Goal: Task Accomplishment & Management: Use online tool/utility

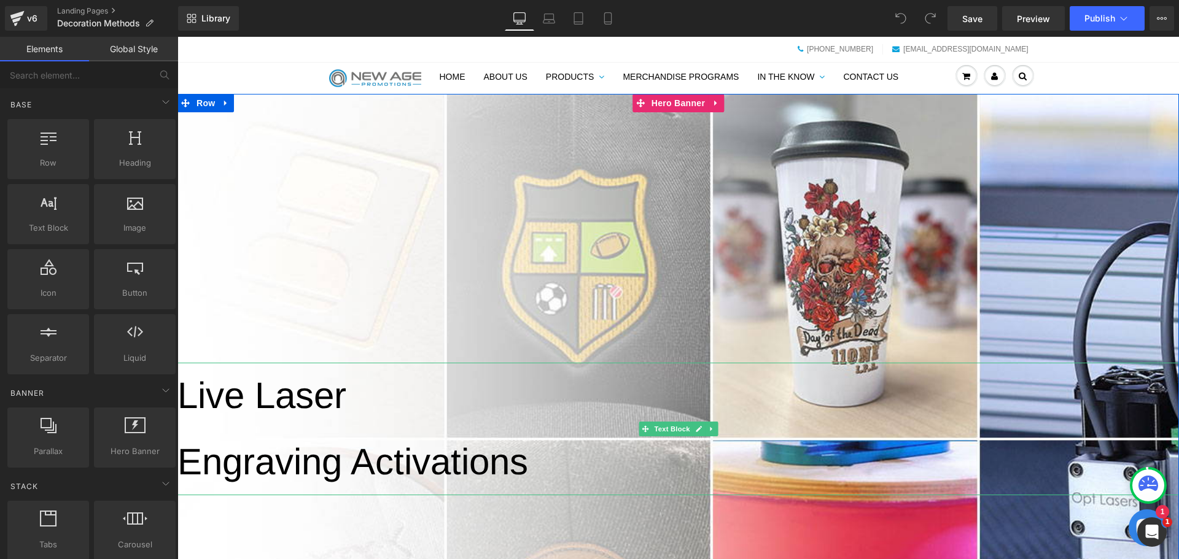
click at [336, 426] on p "Live Laser" at bounding box center [678, 396] width 1002 height 66
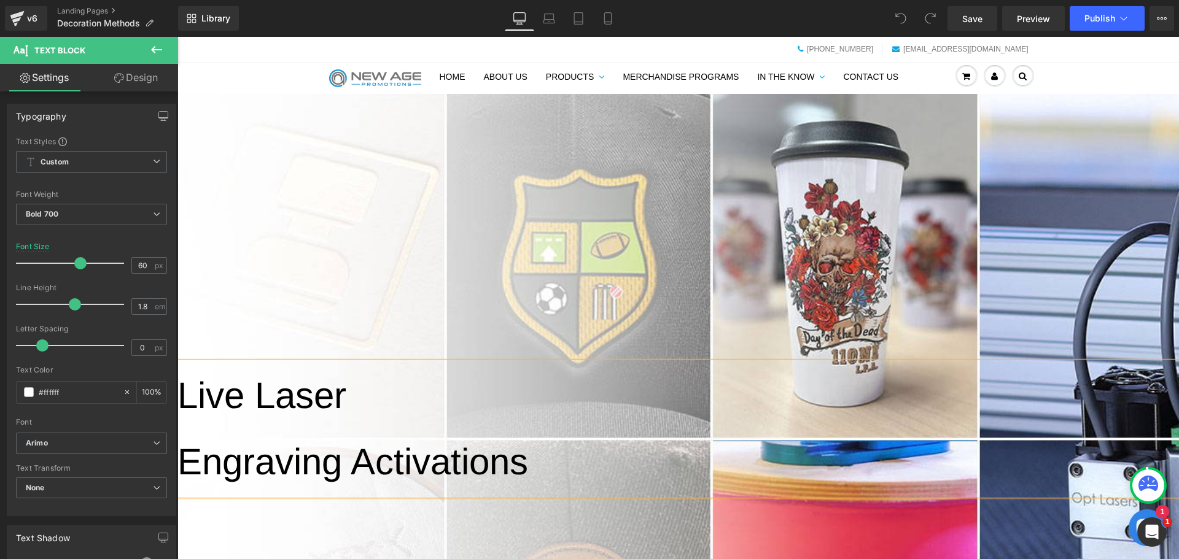
click at [256, 399] on span "Live Laser" at bounding box center [261, 395] width 169 height 41
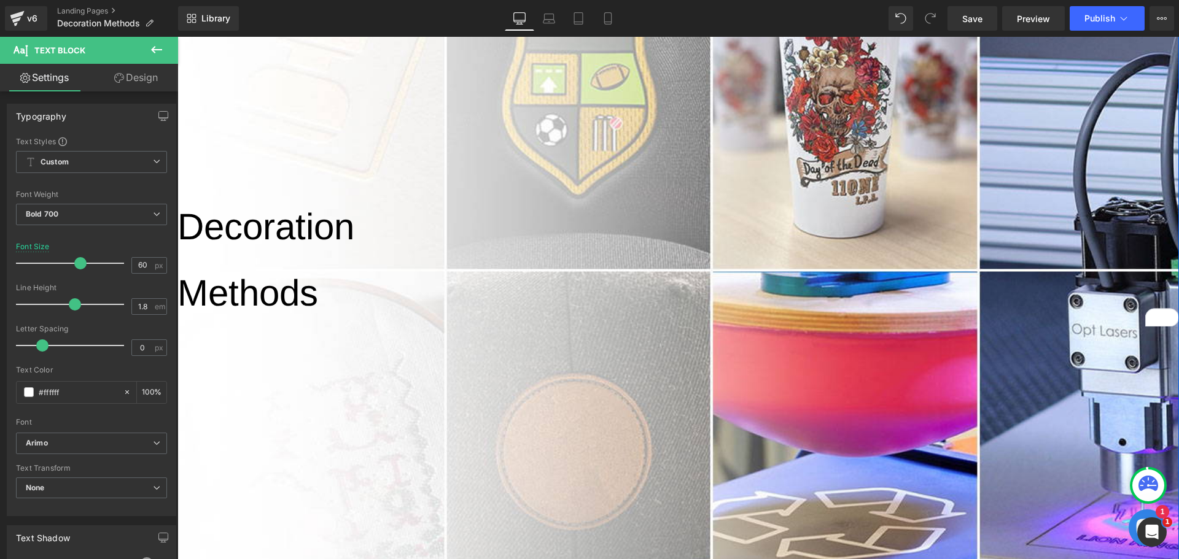
scroll to position [307, 0]
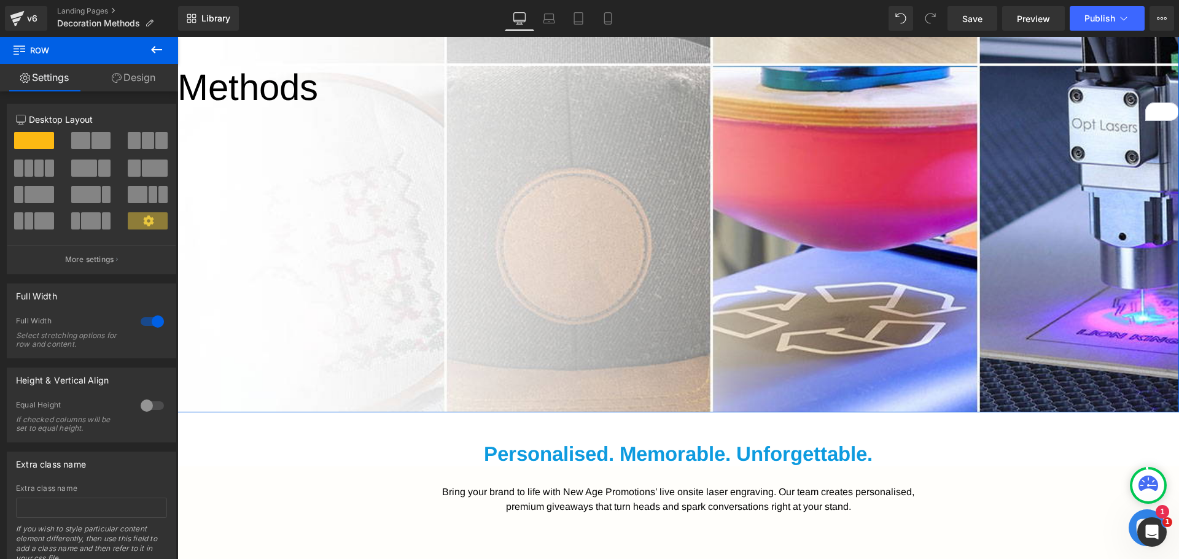
scroll to position [430, 0]
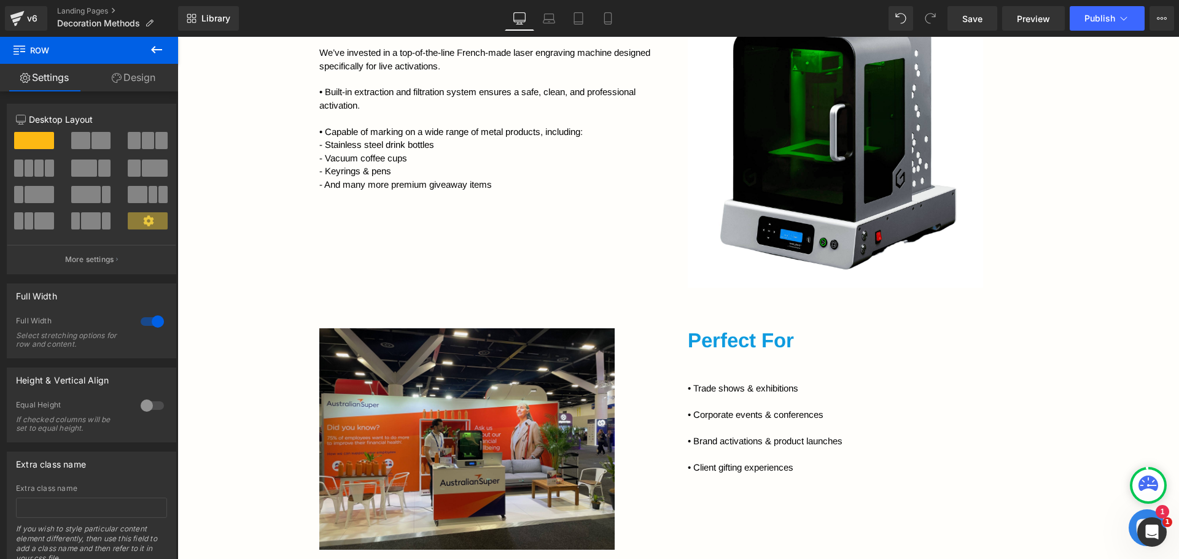
scroll to position [1228, 0]
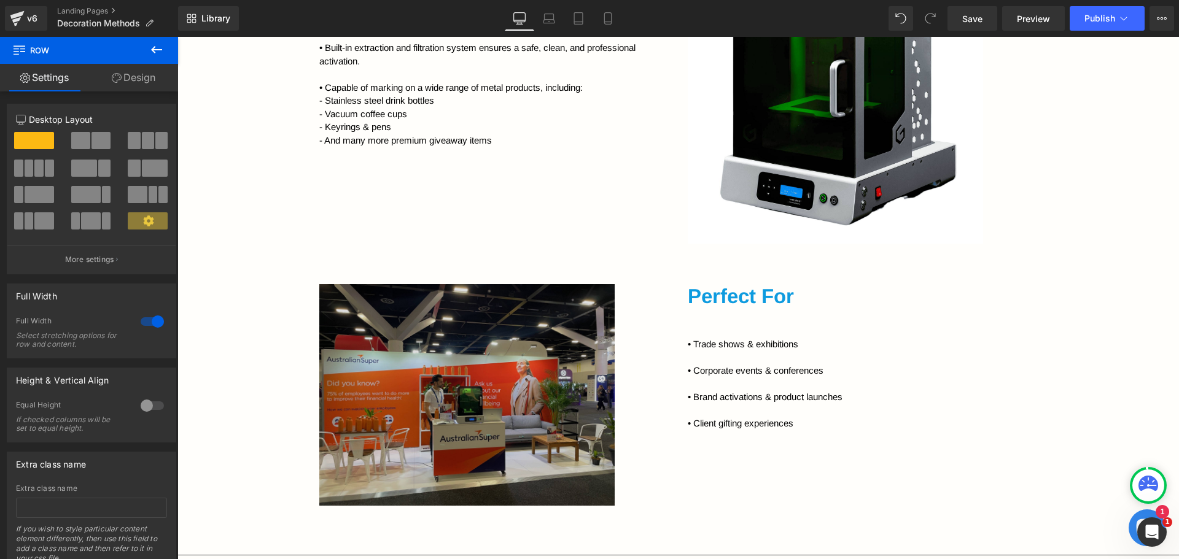
click at [572, 351] on img at bounding box center [494, 395] width 350 height 222
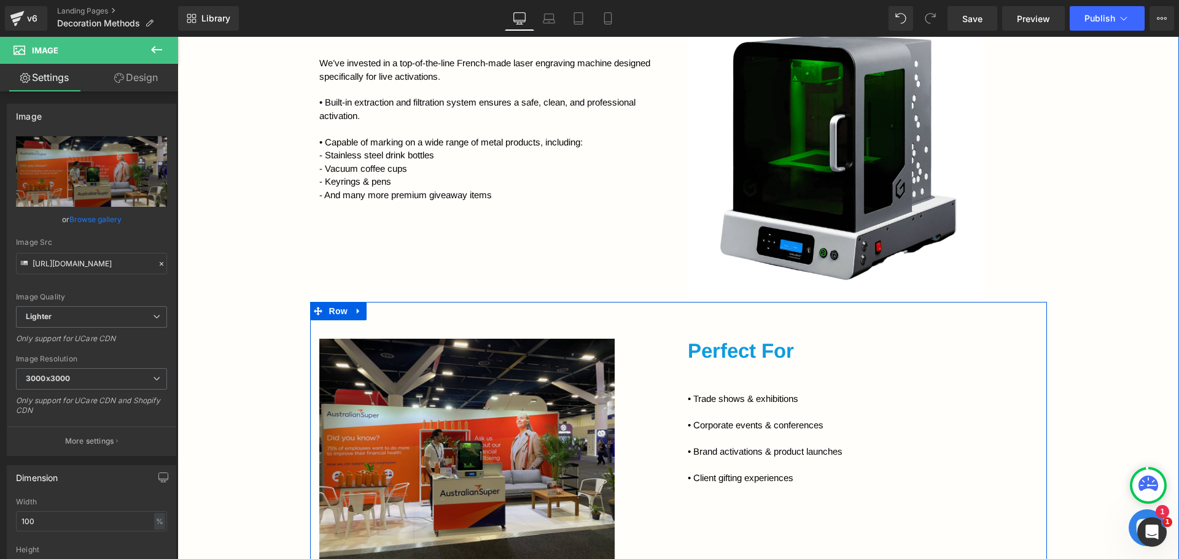
scroll to position [1167, 0]
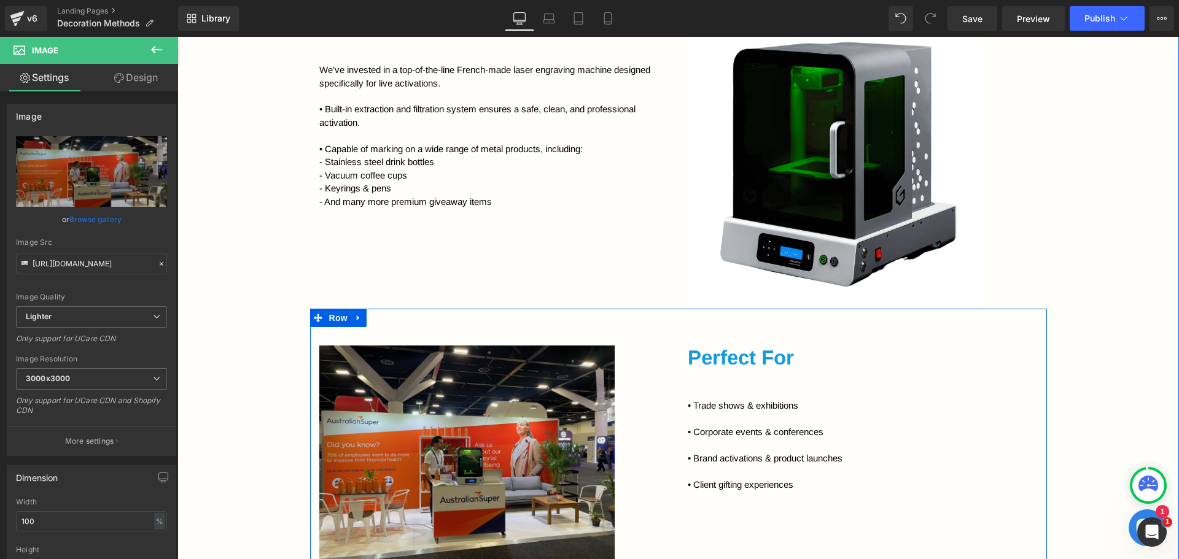
click at [358, 317] on icon at bounding box center [358, 318] width 9 height 9
click at [371, 321] on icon at bounding box center [374, 318] width 9 height 9
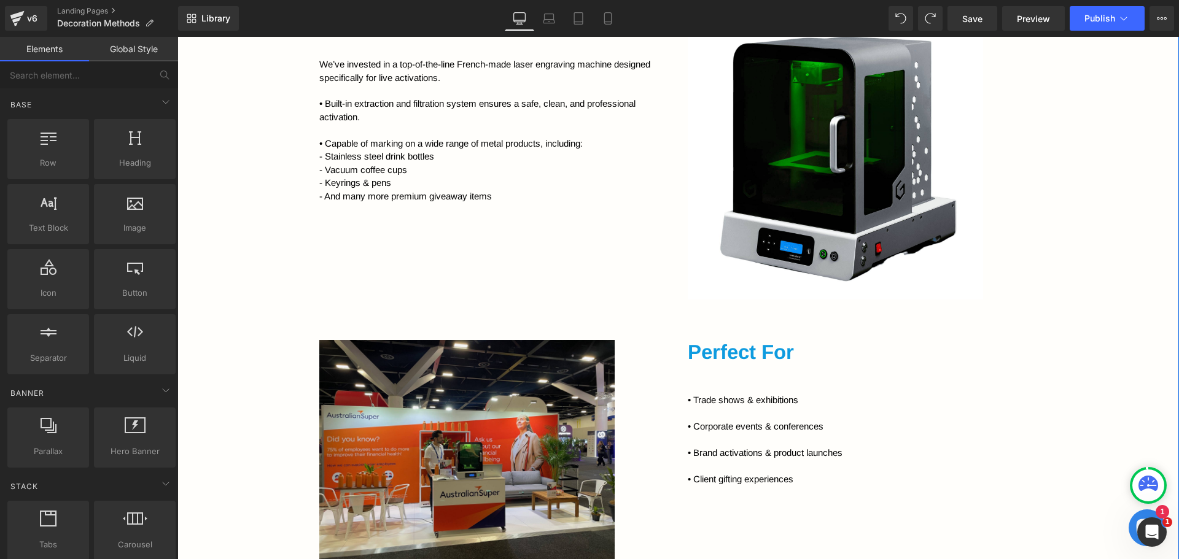
scroll to position [958, 0]
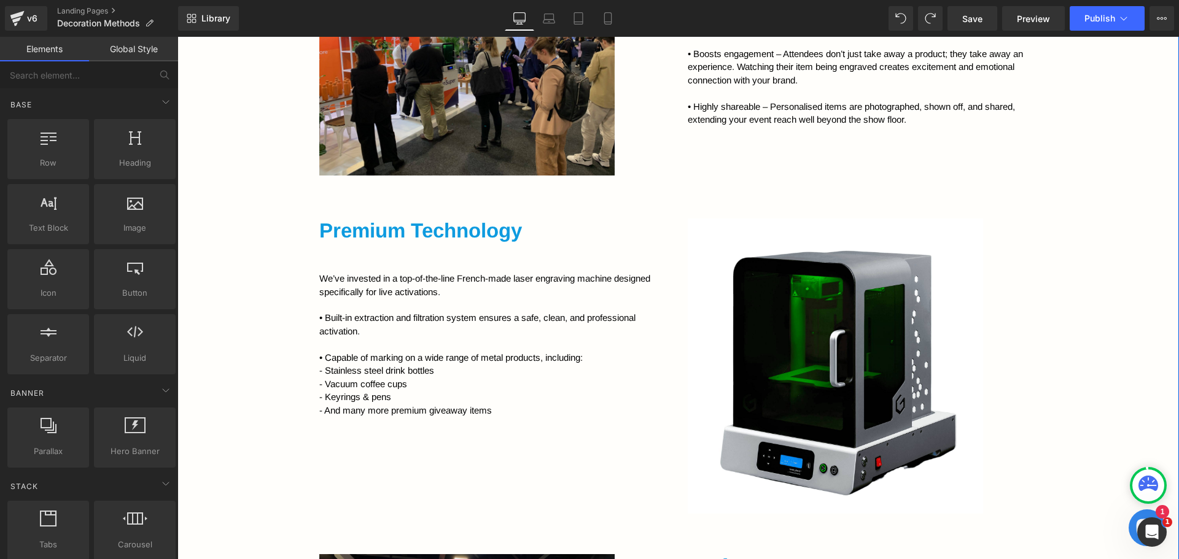
click at [475, 265] on div "Premium Technology Heading We’ve invested in a top-of-the-line French-made lase…" at bounding box center [494, 318] width 368 height 198
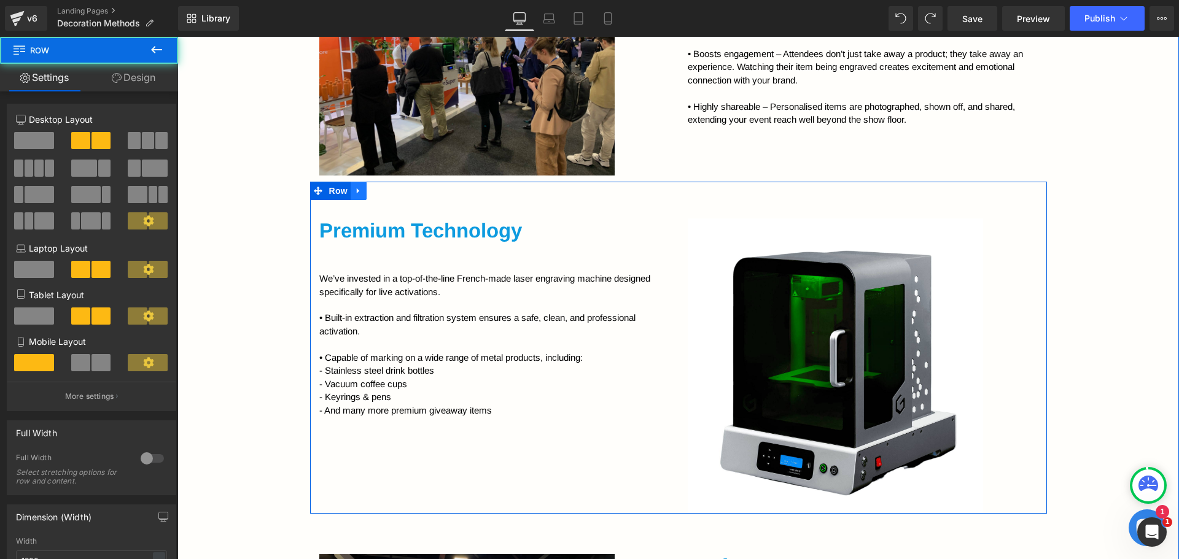
click at [360, 194] on link at bounding box center [359, 191] width 16 height 18
click at [367, 198] on link at bounding box center [375, 191] width 16 height 18
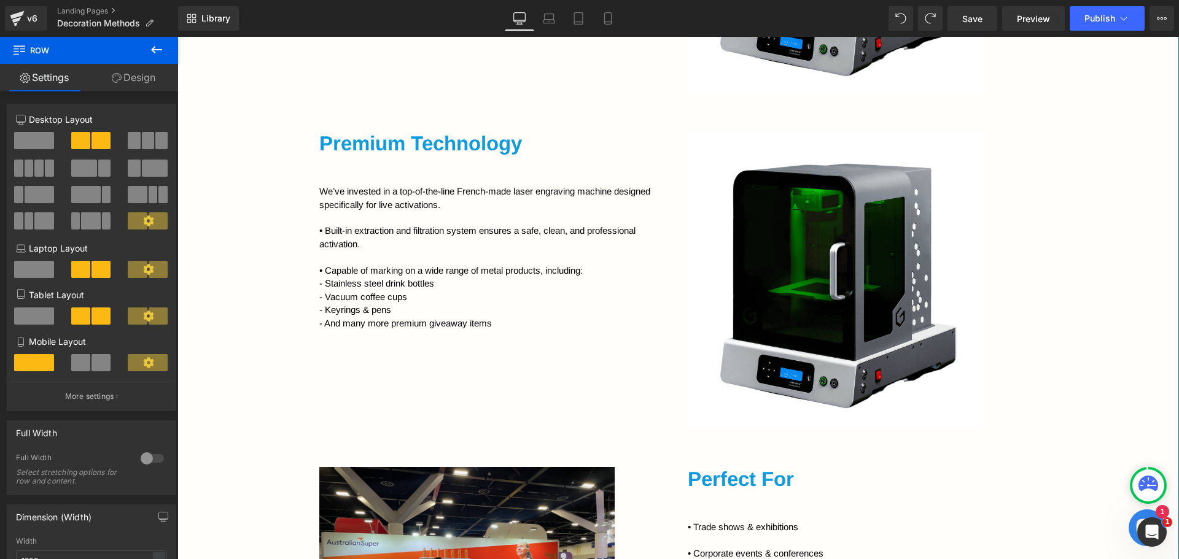
scroll to position [1386, 0]
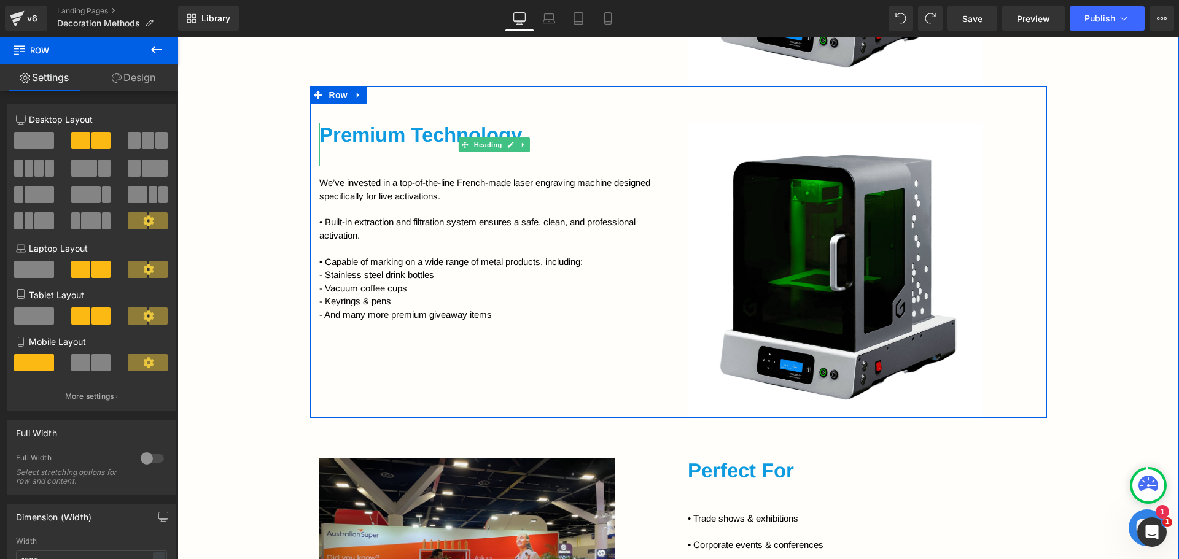
click at [405, 140] on h2 "Premium Technology" at bounding box center [494, 135] width 350 height 25
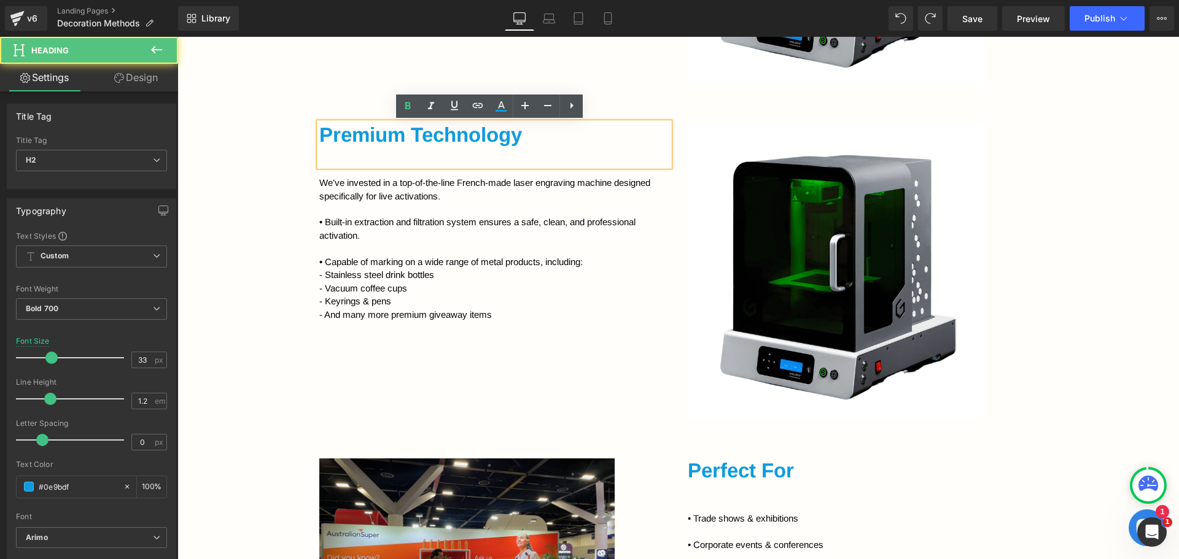
click at [363, 175] on div "Premium Technology Heading We’ve invested in a top-of-the-line French-made lase…" at bounding box center [494, 222] width 368 height 198
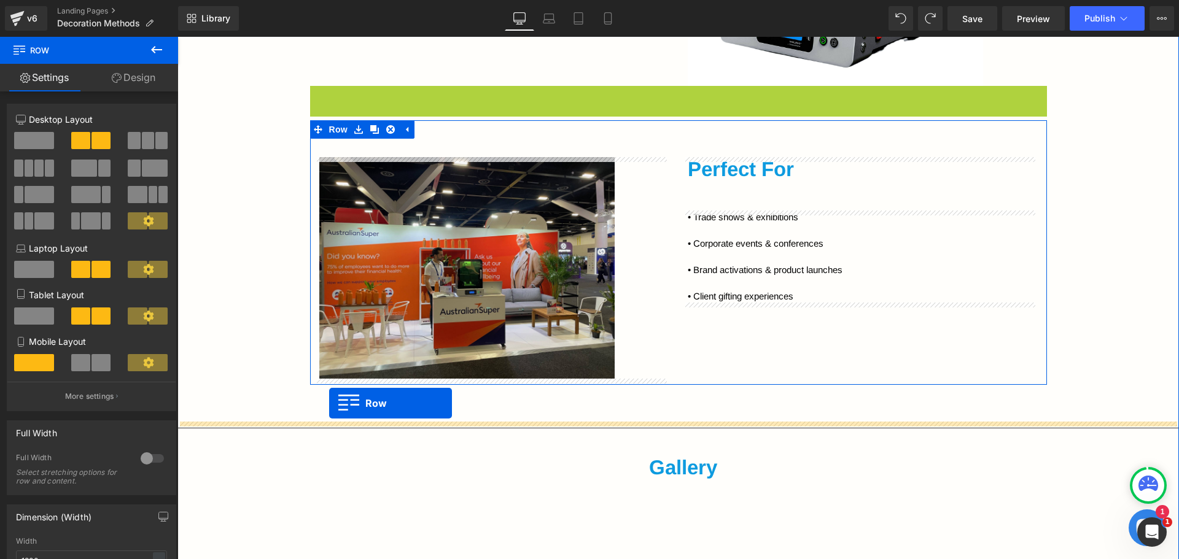
drag, startPoint x: 332, startPoint y: 200, endPoint x: 328, endPoint y: 403, distance: 203.3
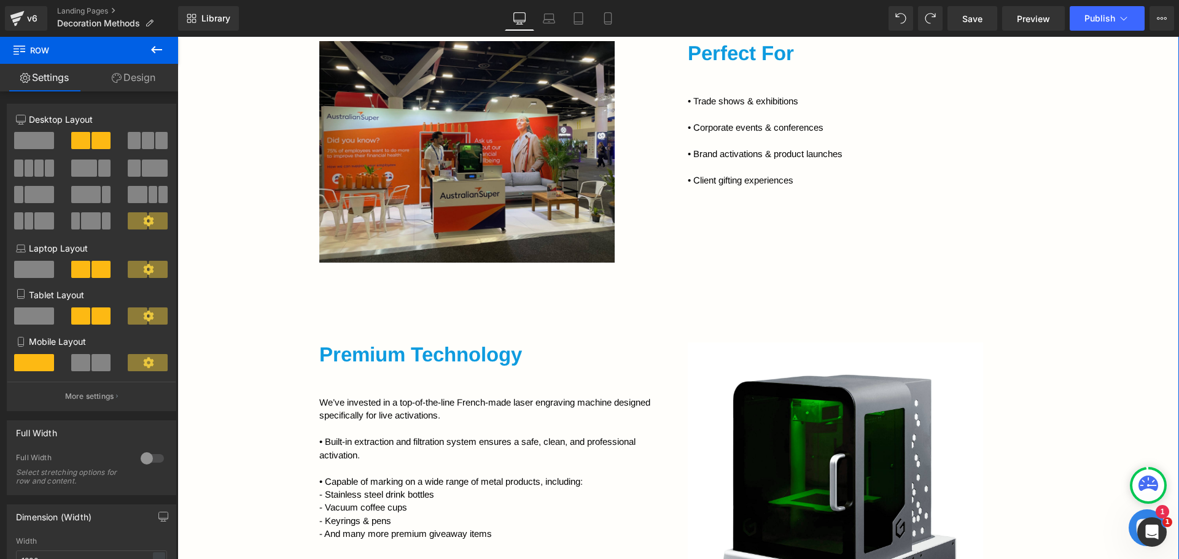
scroll to position [1263, 0]
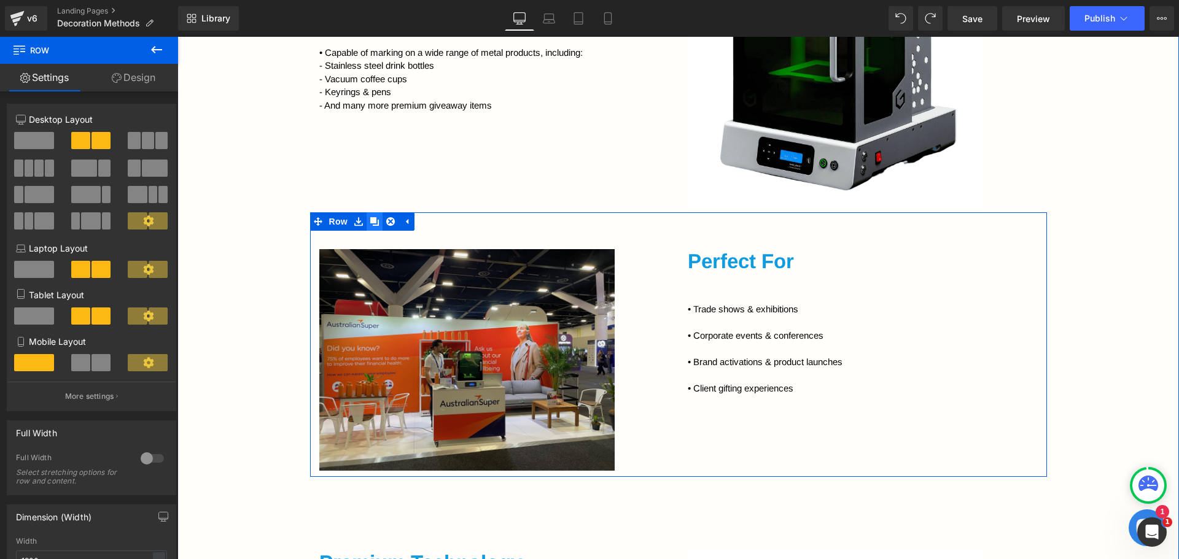
click at [370, 219] on icon at bounding box center [374, 221] width 9 height 9
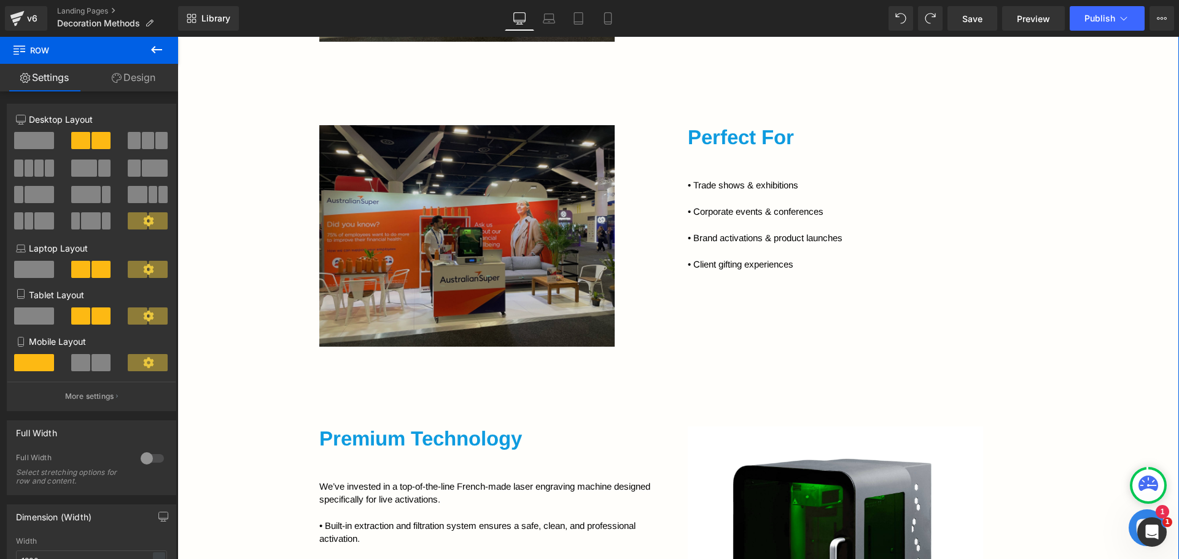
scroll to position [1695, 0]
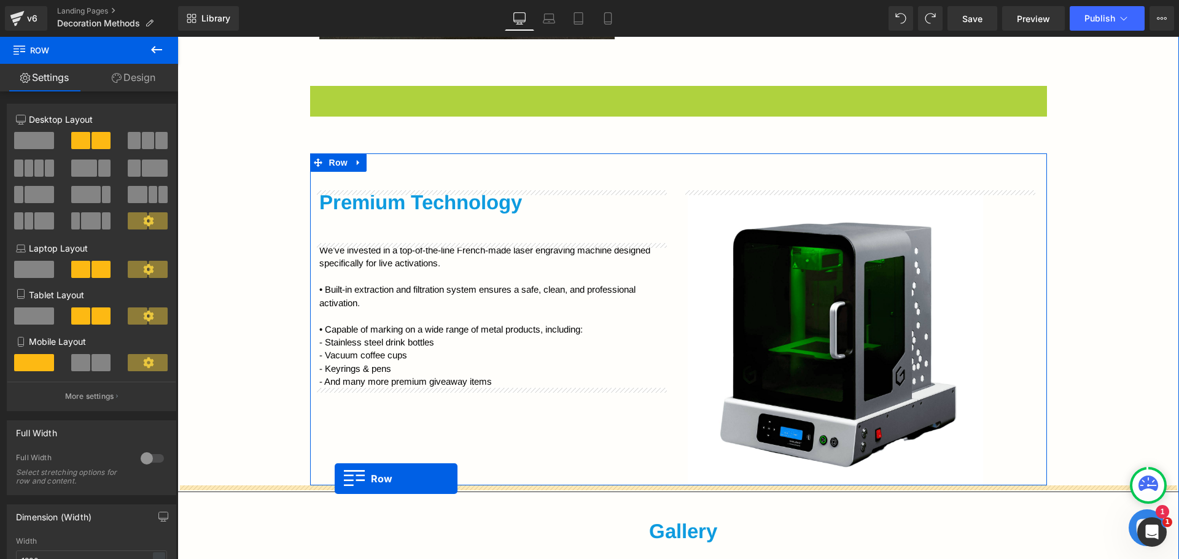
drag, startPoint x: 319, startPoint y: 95, endPoint x: 335, endPoint y: 479, distance: 384.7
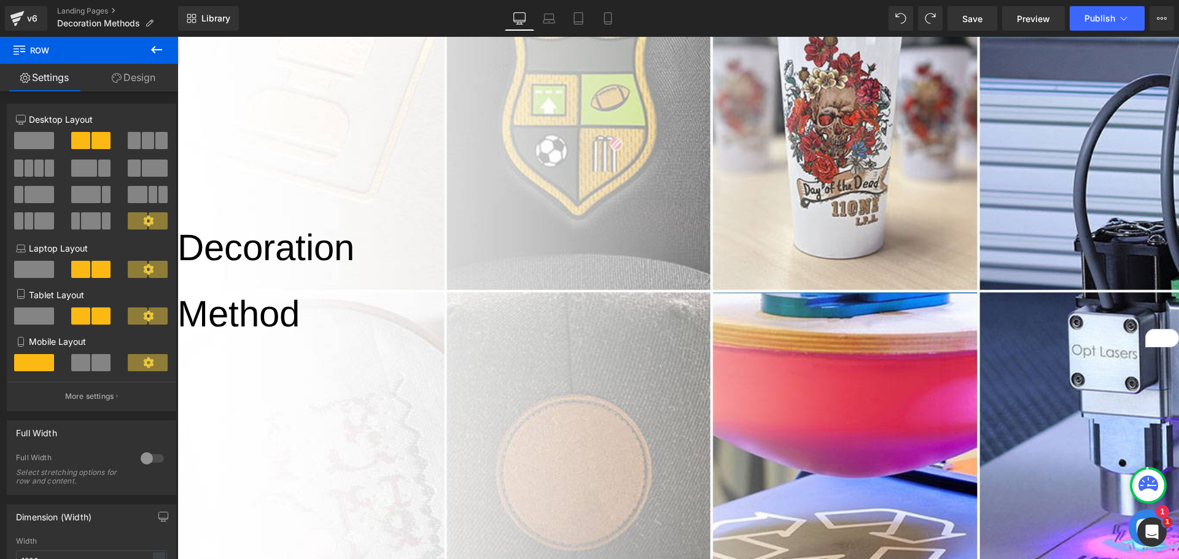
scroll to position [37, 0]
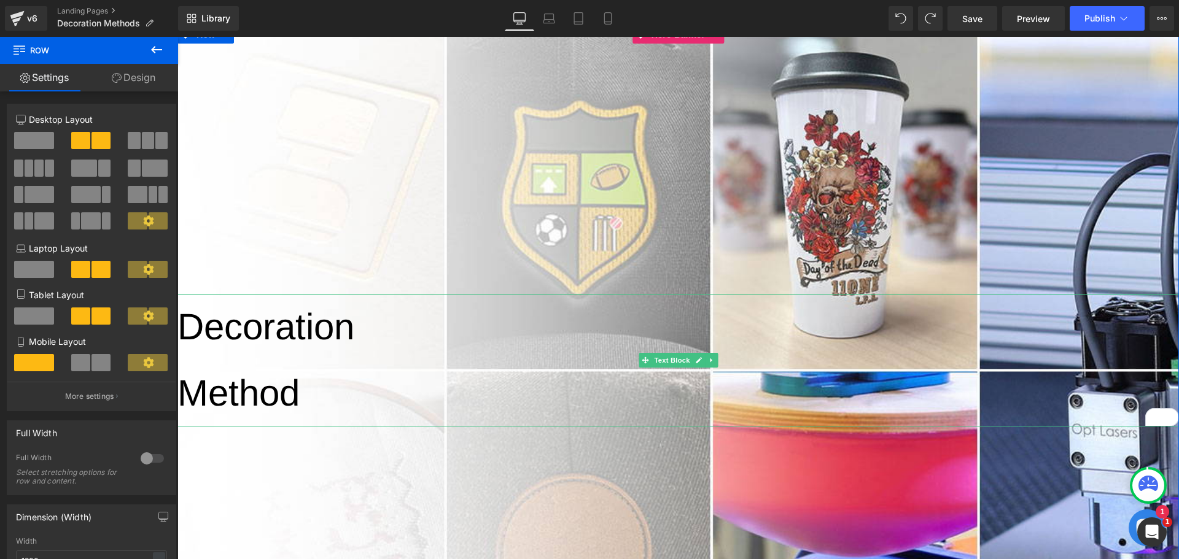
click at [344, 325] on span "Decoration Method" at bounding box center [265, 359] width 177 height 107
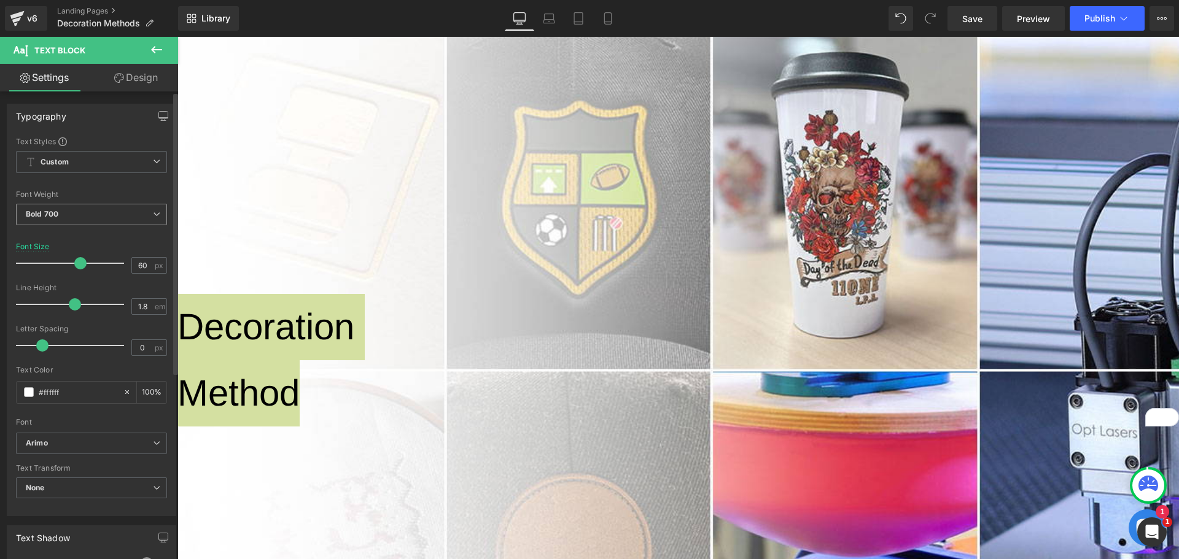
click at [157, 214] on span "Bold 700" at bounding box center [91, 214] width 151 height 21
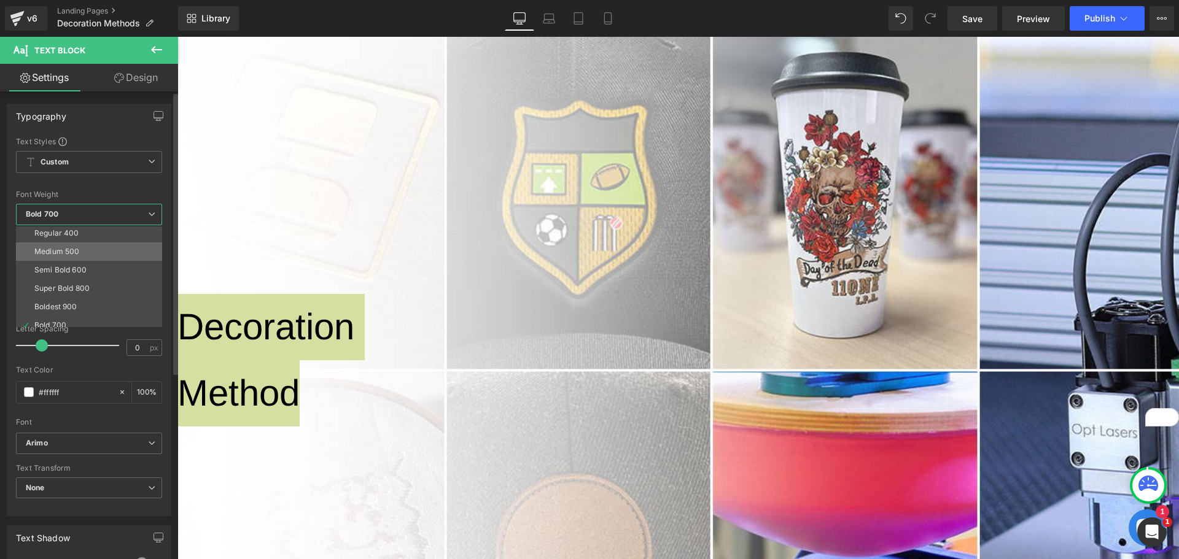
scroll to position [0, 0]
click at [152, 185] on div at bounding box center [89, 183] width 146 height 8
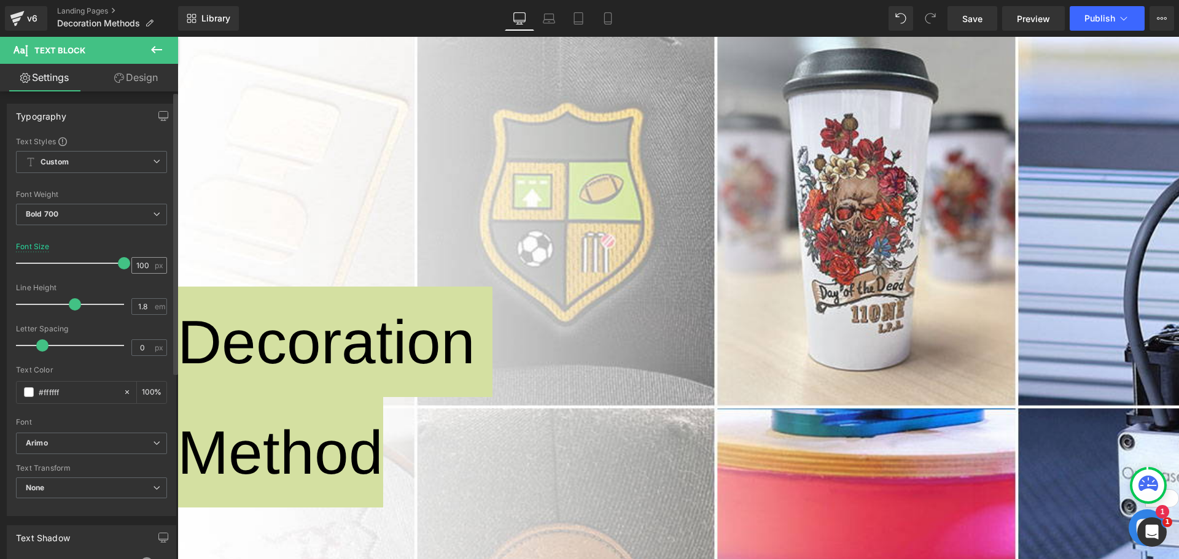
scroll to position [45, 0]
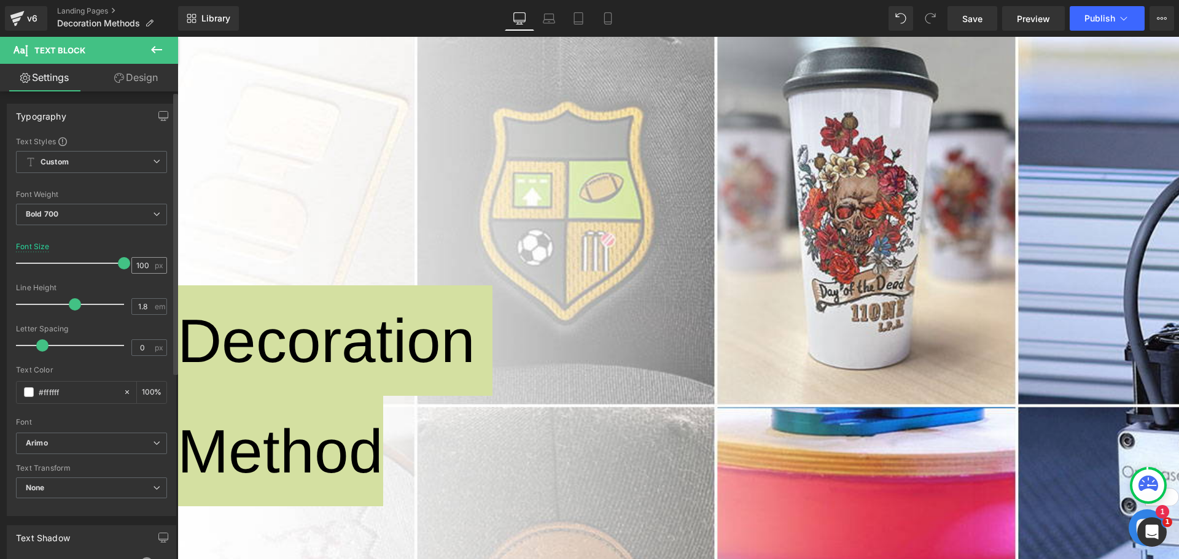
drag, startPoint x: 87, startPoint y: 262, endPoint x: 149, endPoint y: 273, distance: 63.7
click at [149, 273] on div "Font Size 100 px" at bounding box center [91, 263] width 151 height 41
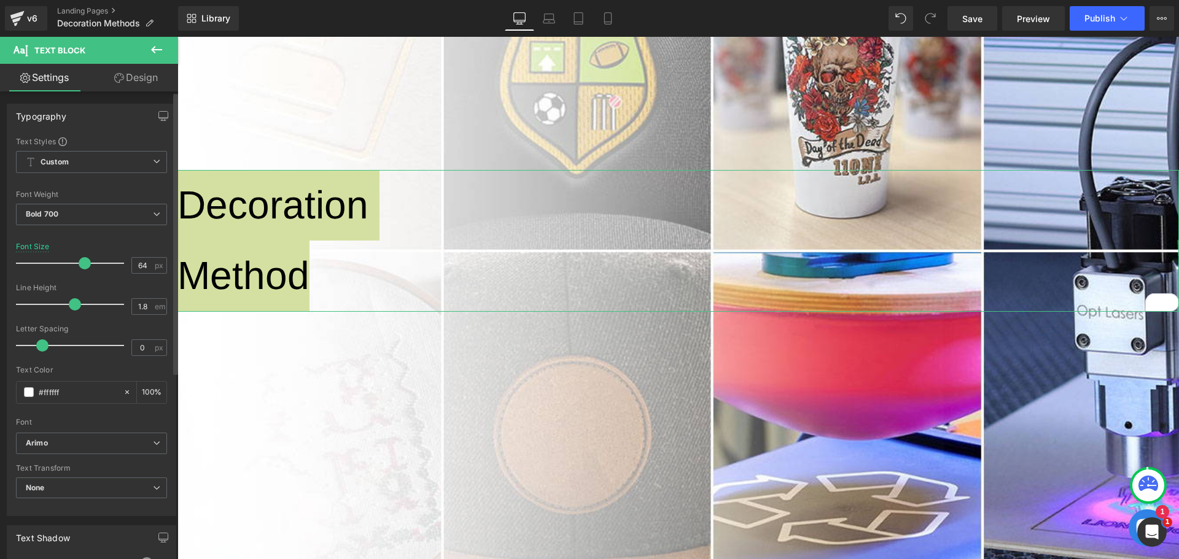
scroll to position [160, 0]
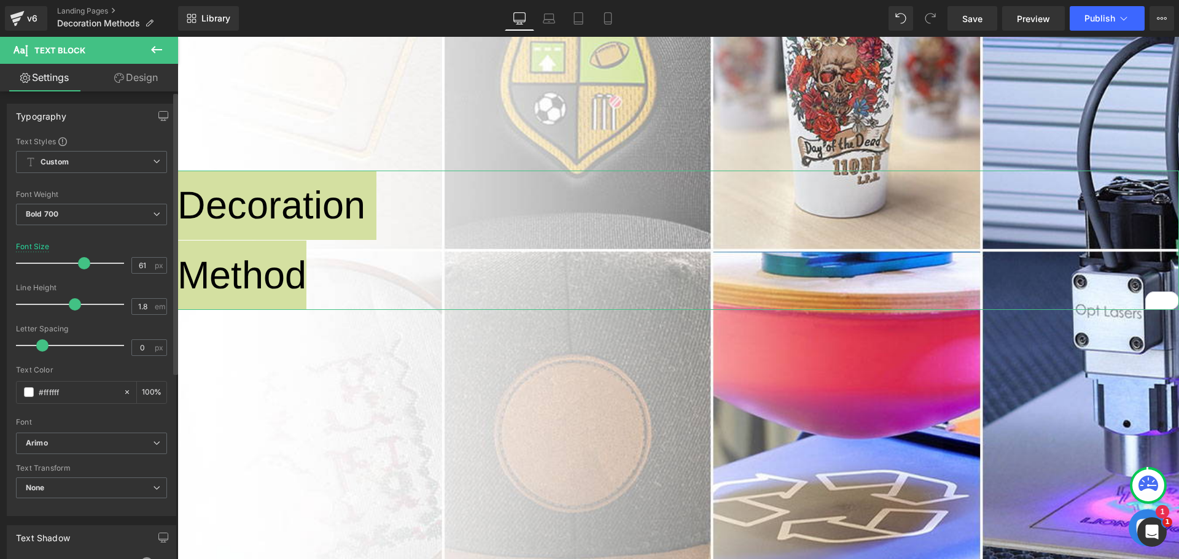
type input "60"
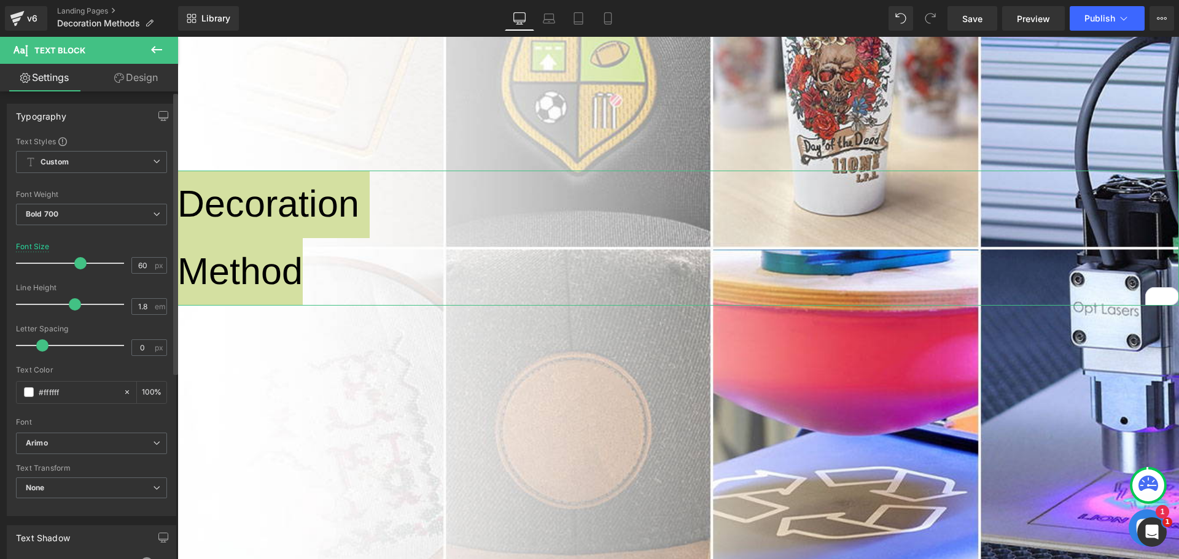
scroll to position [160, 0]
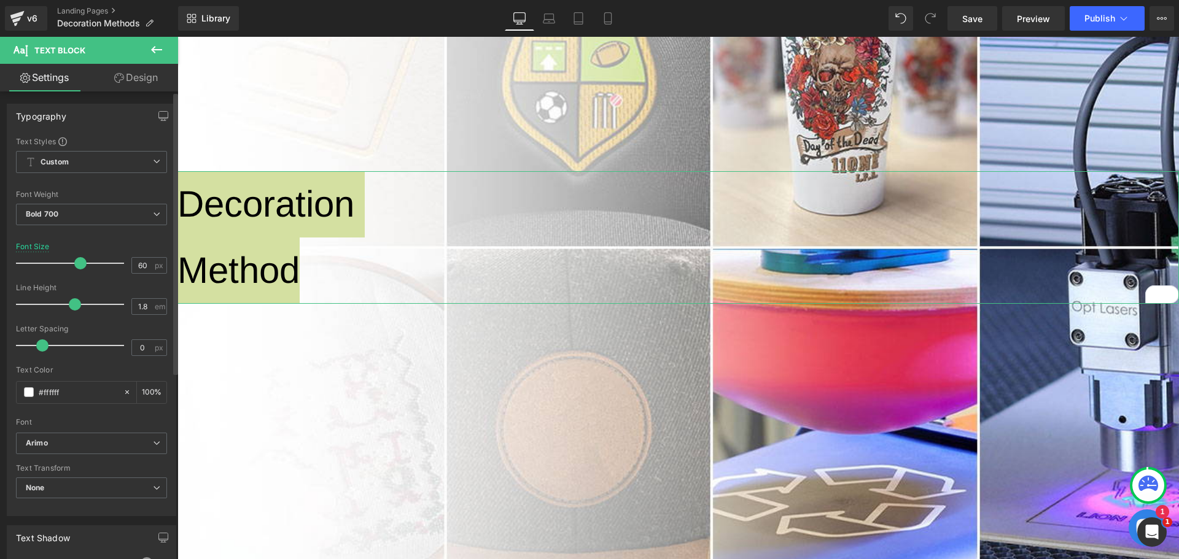
drag, startPoint x: 121, startPoint y: 262, endPoint x: 80, endPoint y: 265, distance: 41.2
click at [80, 265] on span at bounding box center [80, 263] width 12 height 12
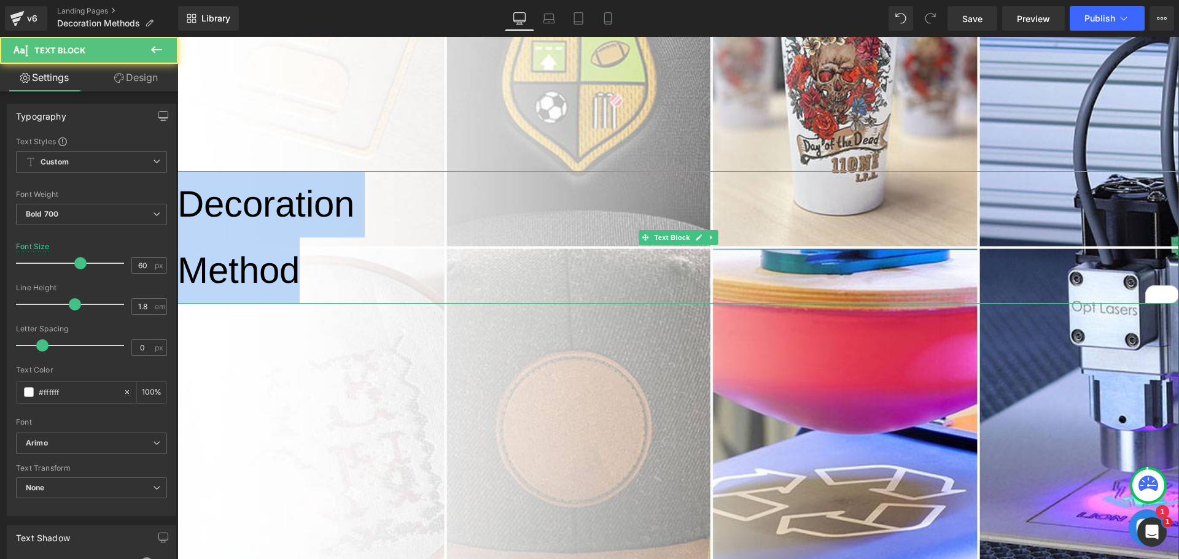
click at [247, 285] on span "Decoration Method" at bounding box center [265, 237] width 177 height 107
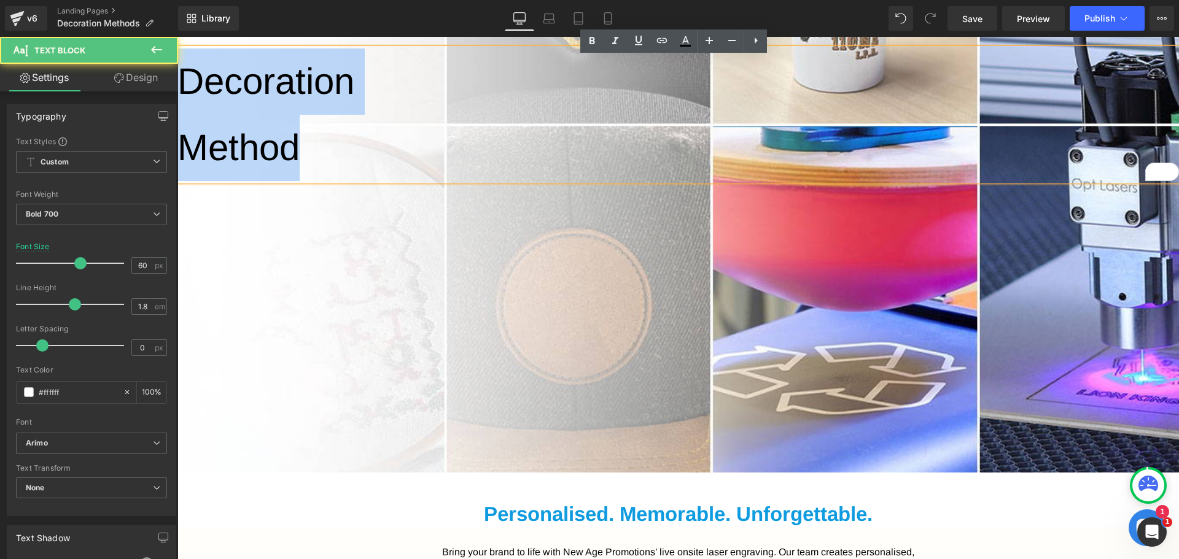
click at [297, 295] on div at bounding box center [678, 126] width 1002 height 693
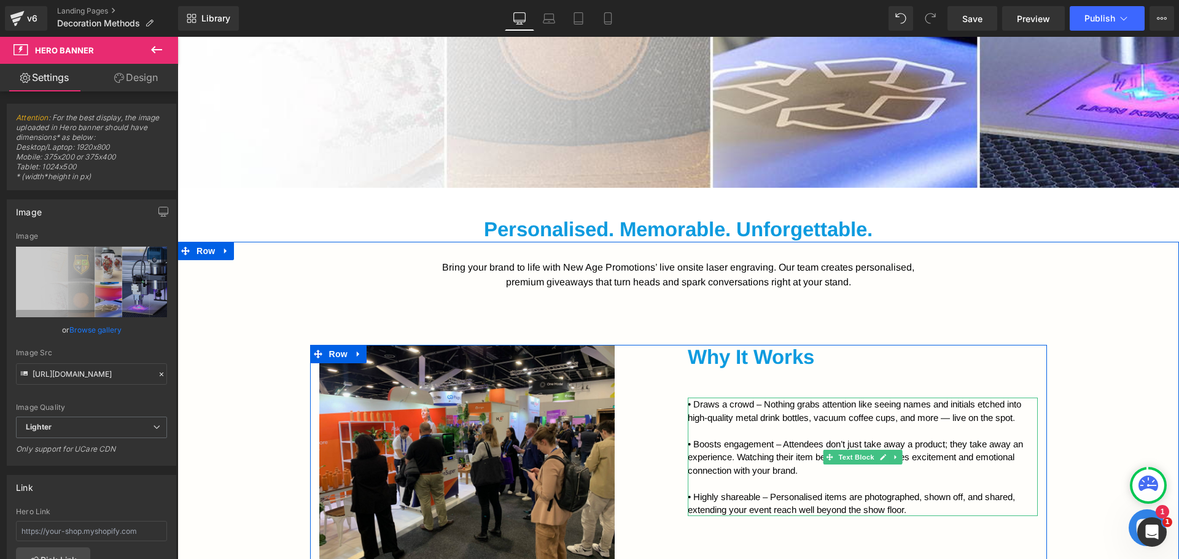
scroll to position [553, 0]
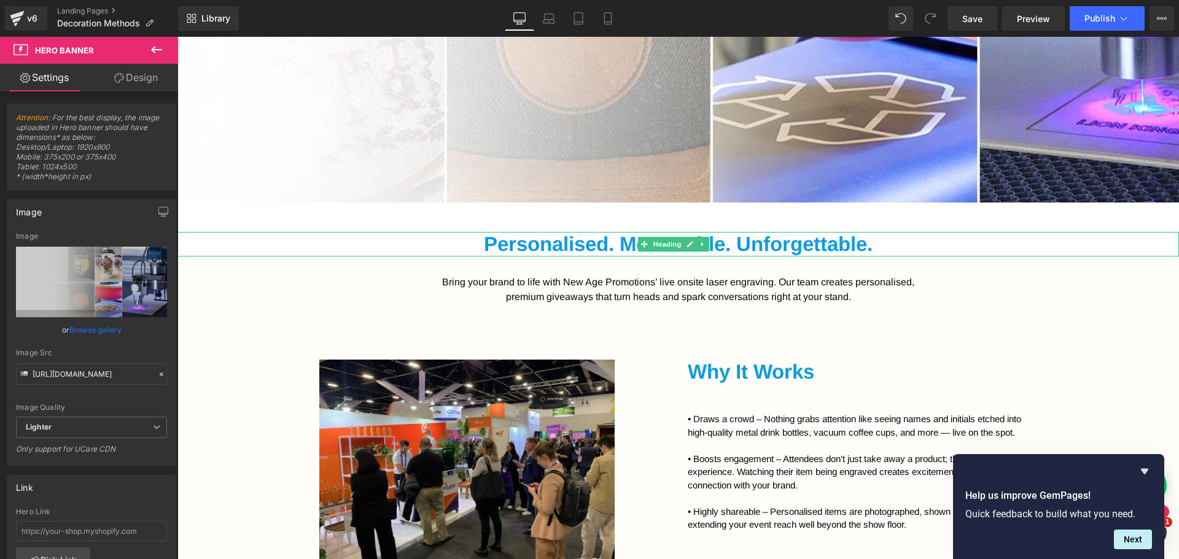
click at [638, 241] on span at bounding box center [644, 244] width 13 height 15
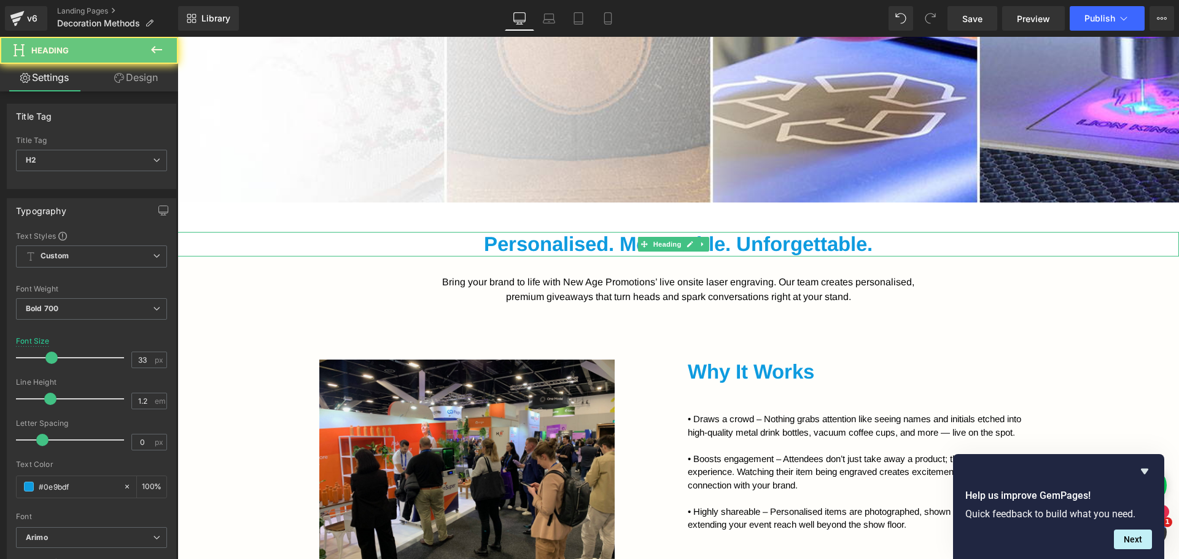
click at [602, 244] on h2 "Personalised. Memorable. Unforgettable." at bounding box center [678, 244] width 1002 height 25
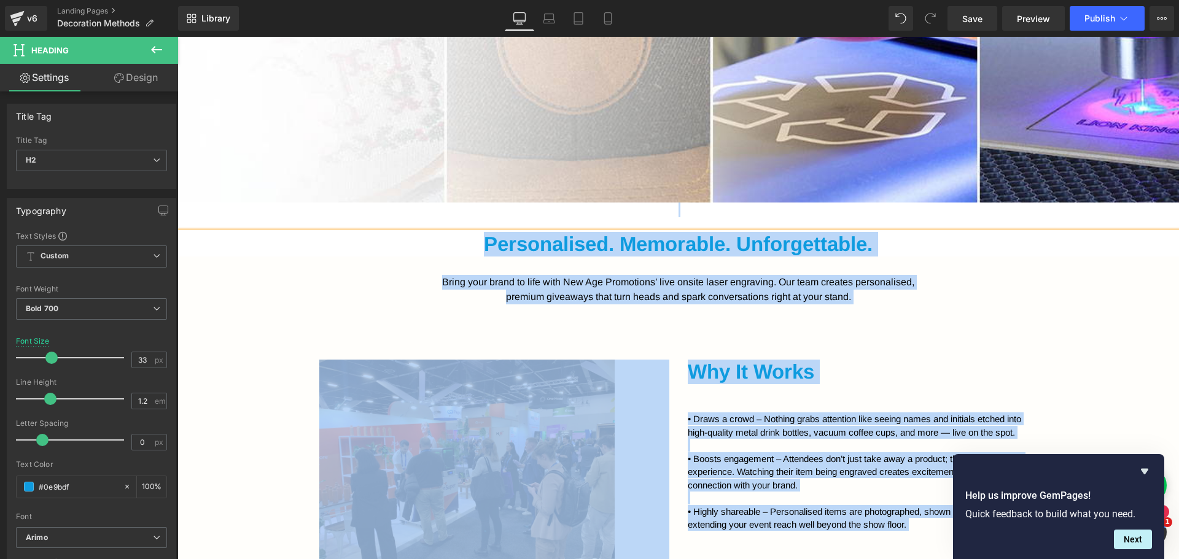
drag, startPoint x: 593, startPoint y: 239, endPoint x: 586, endPoint y: 245, distance: 9.2
click at [593, 239] on h2 "Personalised. Memorable. Unforgettable." at bounding box center [678, 244] width 1002 height 25
click at [580, 247] on h2 "Personalised. Memorable. Unforgettable." at bounding box center [678, 244] width 1002 height 25
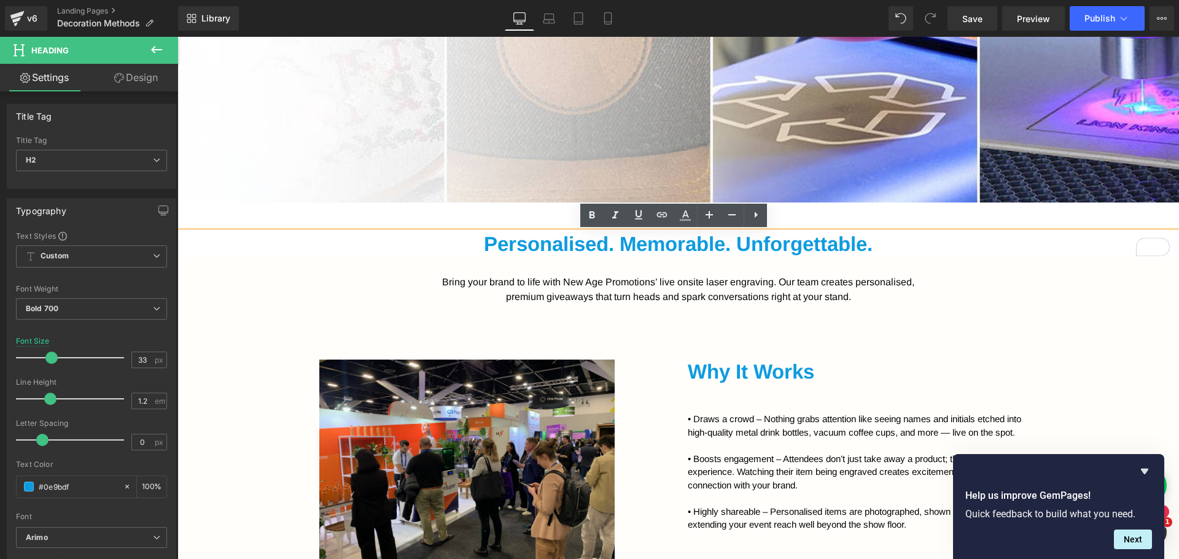
click at [704, 243] on h2 "Personalised. Memorable. Unforgettable." at bounding box center [678, 244] width 1002 height 25
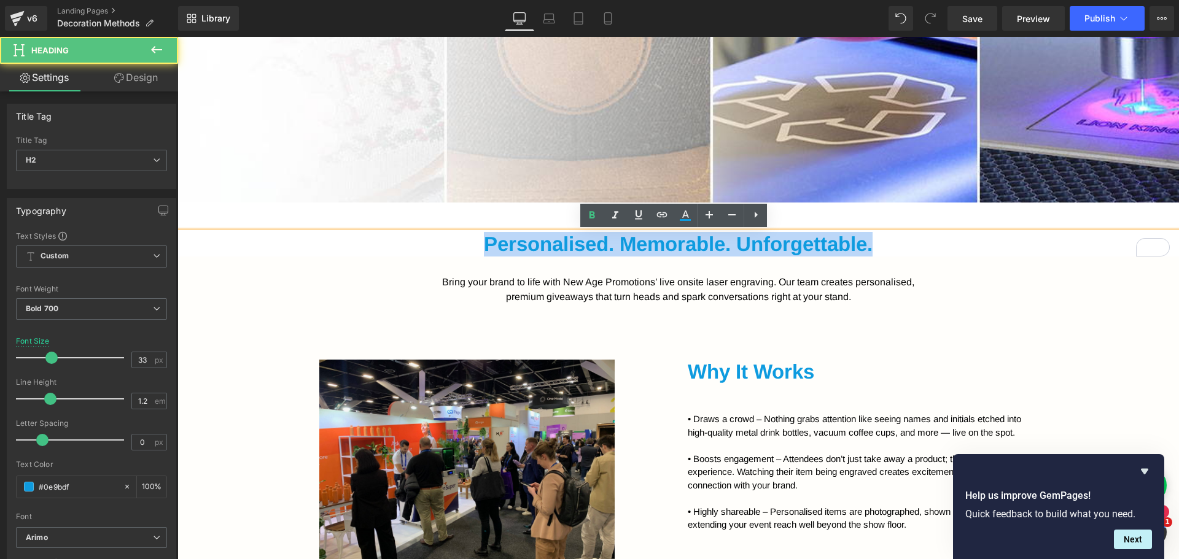
drag, startPoint x: 869, startPoint y: 242, endPoint x: 468, endPoint y: 241, distance: 401.0
click at [468, 241] on h2 "Personalised. Memorable. Unforgettable." at bounding box center [678, 244] width 1002 height 25
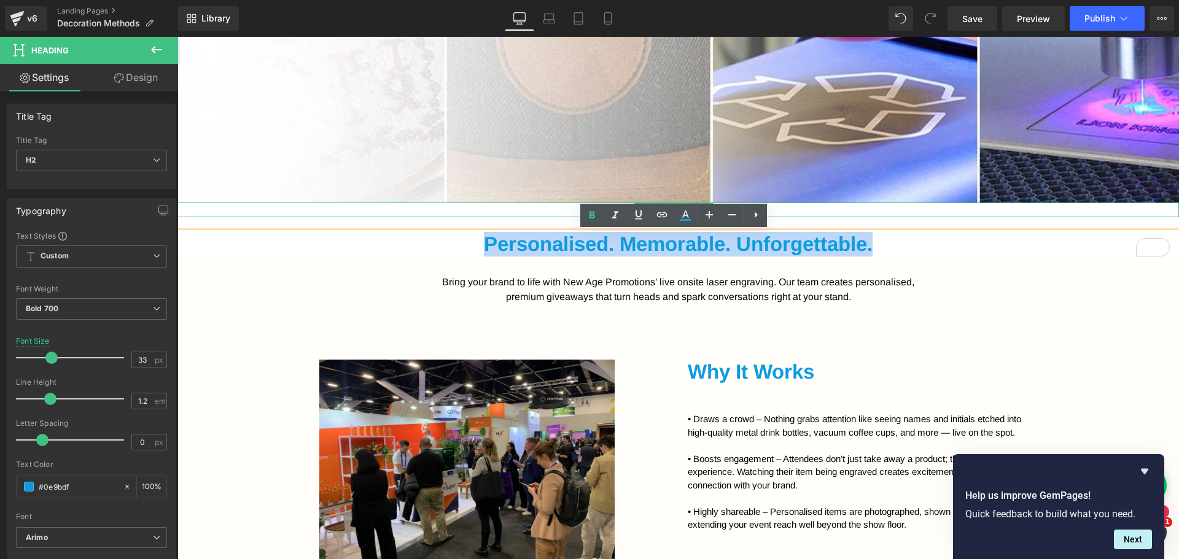
paste div "To enrich screen reader interactions, please activate Accessibility in Grammarl…"
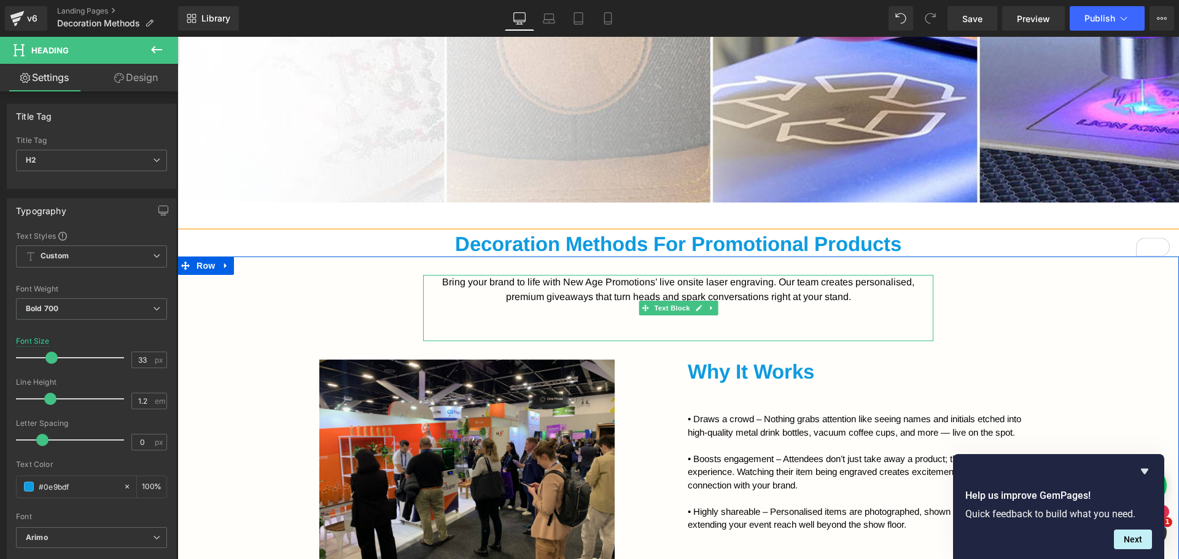
click at [714, 297] on font "Bring your brand to life with New Age Promotions’ live onsite laser engraving. …" at bounding box center [678, 289] width 472 height 25
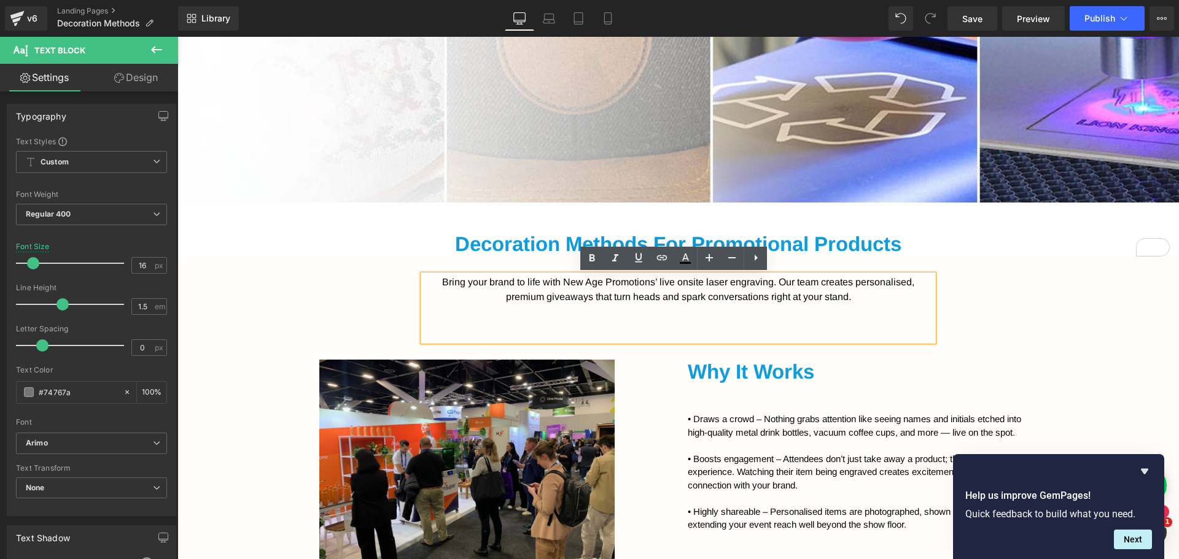
click at [763, 289] on p "Bring your brand to life with New Age Promotions’ live onsite laser engraving. …" at bounding box center [678, 289] width 510 height 29
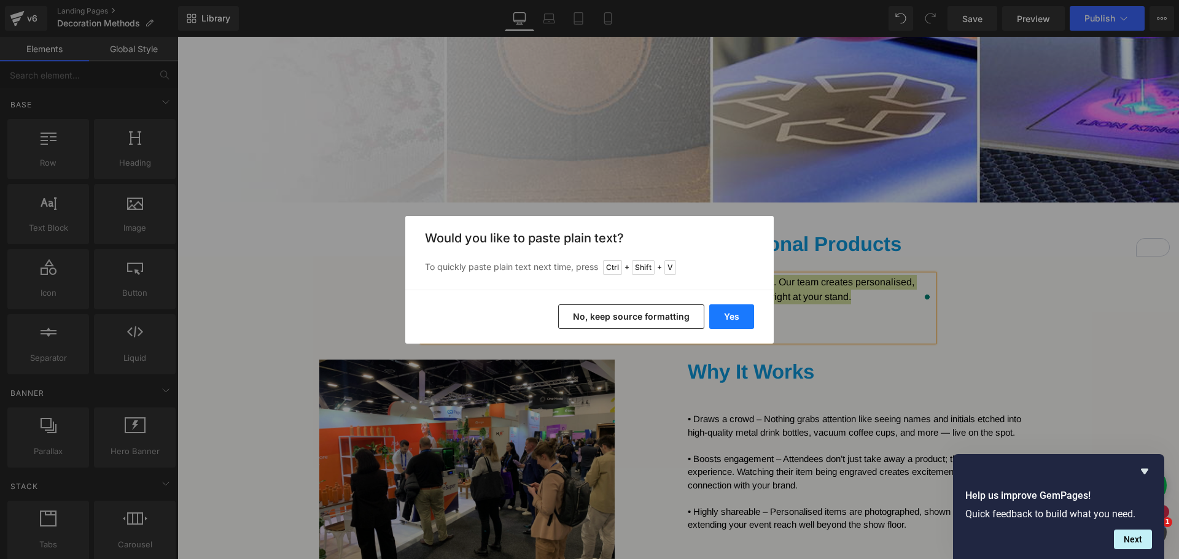
click at [726, 317] on button "Yes" at bounding box center [731, 317] width 45 height 25
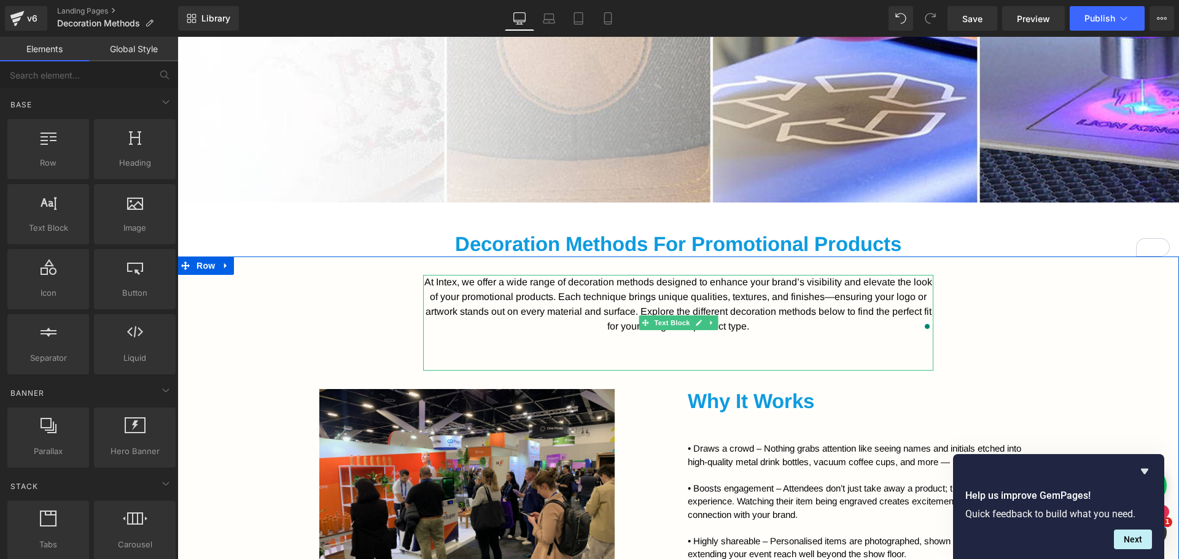
click at [773, 327] on p "At Intex, we offer a wide range of decoration methods designed to enhance your …" at bounding box center [678, 304] width 510 height 59
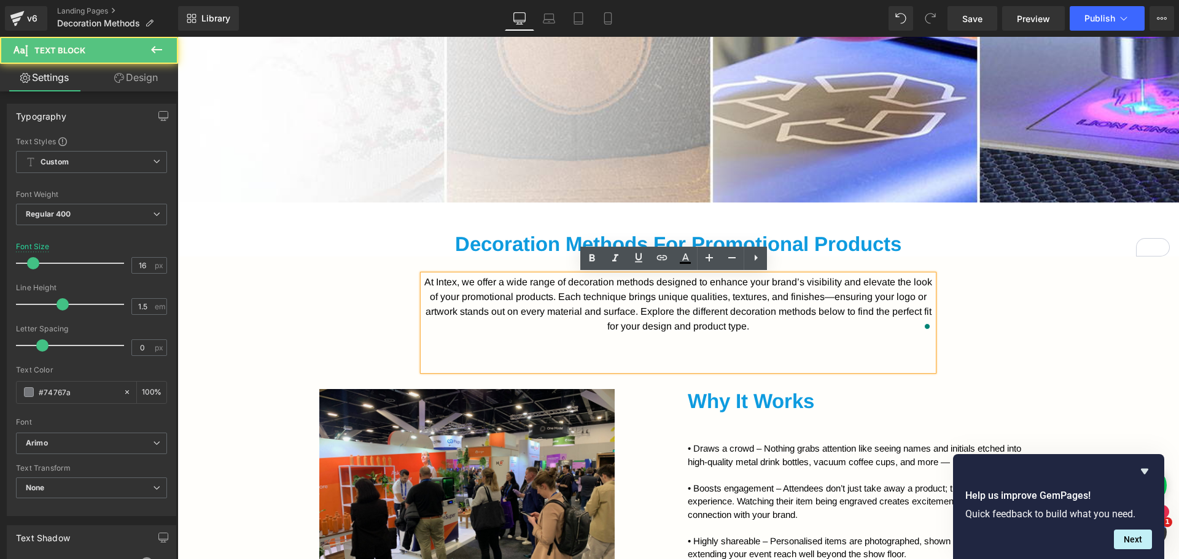
click at [461, 281] on font "At Intex, we offer a wide range of decoration methods designed to enhance your …" at bounding box center [678, 304] width 508 height 55
drag, startPoint x: 461, startPoint y: 281, endPoint x: 453, endPoint y: 279, distance: 8.8
click at [453, 279] on font "At Intex, we offer a wide range of decoration methods designed to enhance your …" at bounding box center [678, 304] width 508 height 55
click at [451, 278] on font "At Intex, we offer a wide range of decoration methods designed to enhance your …" at bounding box center [678, 304] width 508 height 55
click at [464, 284] on font "At Intex, we offer a wide range of decoration methods designed to enhance your …" at bounding box center [678, 304] width 508 height 55
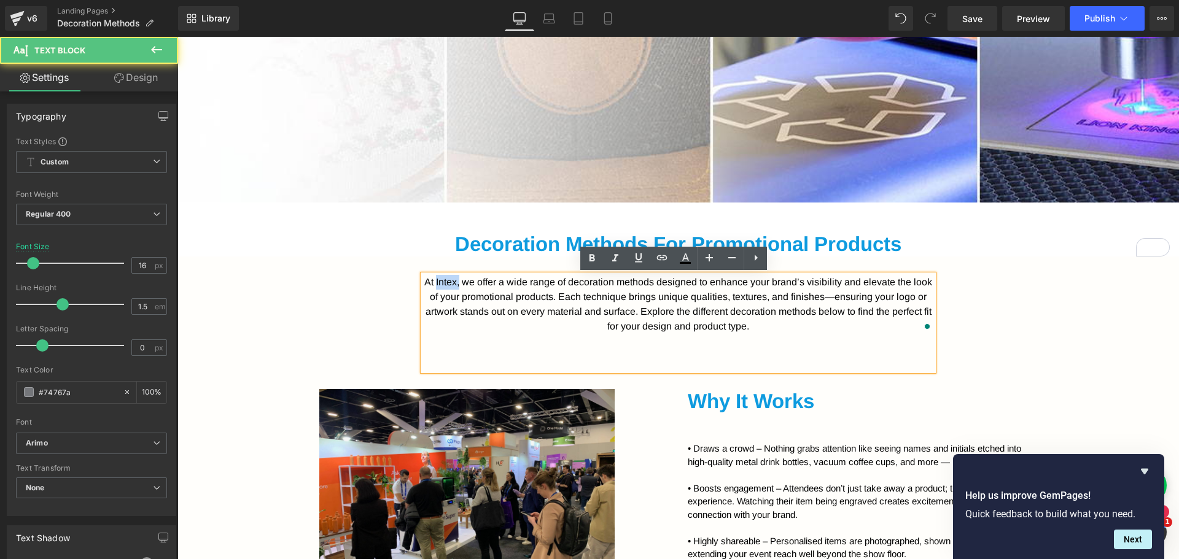
click at [460, 282] on font "At Intex, we offer a wide range of decoration methods designed to enhance your …" at bounding box center [678, 304] width 508 height 55
click at [465, 287] on font "At Intex, we offer a wide range of decoration methods designed to enhance your …" at bounding box center [678, 304] width 508 height 55
drag, startPoint x: 464, startPoint y: 283, endPoint x: 442, endPoint y: 281, distance: 22.2
click at [442, 281] on font "At Intex, we offer a wide range of decoration methods designed to enhance your …" at bounding box center [678, 304] width 508 height 55
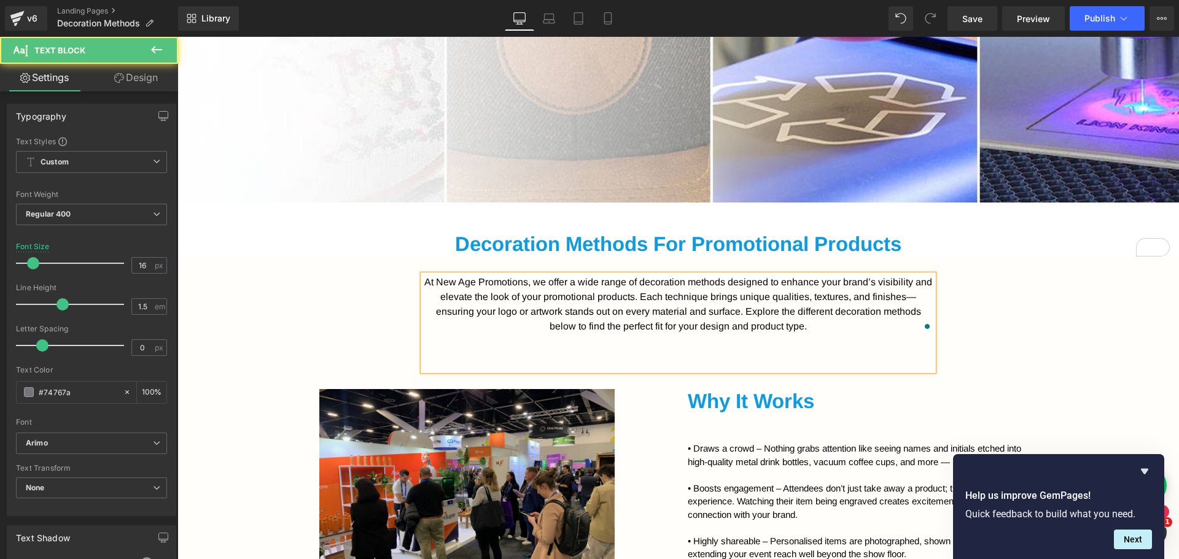
click at [661, 302] on font "At New Age Promotions, we offer a wide range of decoration methods designed to …" at bounding box center [678, 304] width 508 height 55
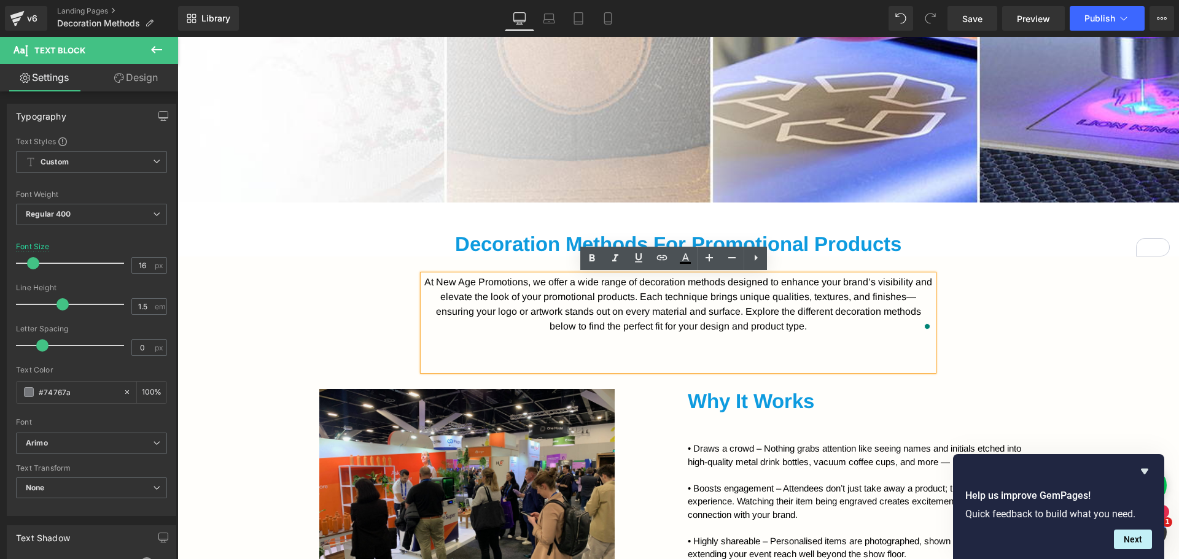
click at [652, 311] on font "At New Age Promotions, we offer a wide range of decoration methods designed to …" at bounding box center [678, 304] width 508 height 55
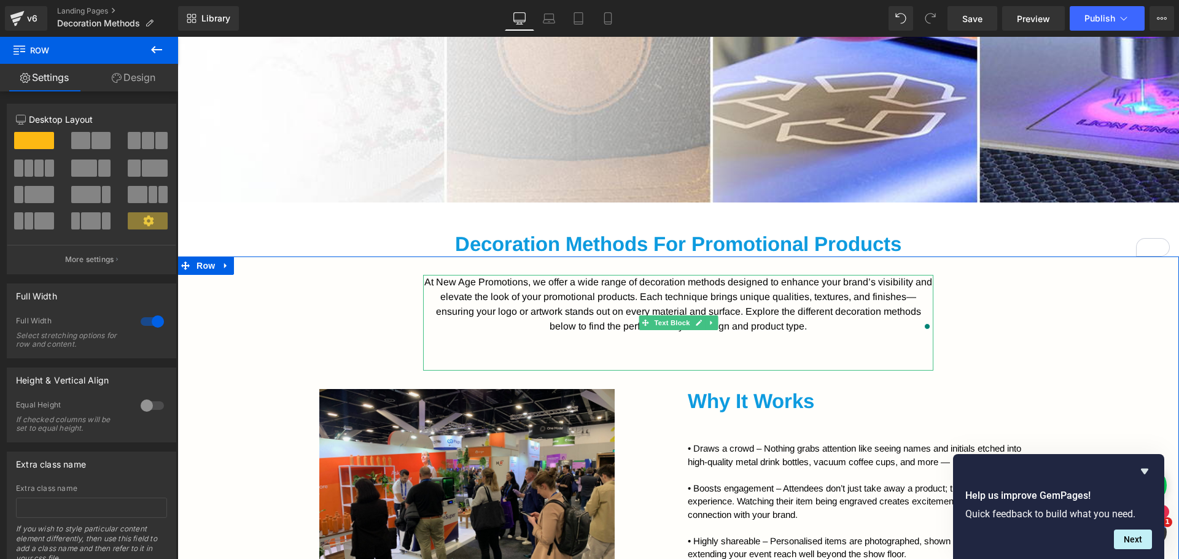
click at [870, 315] on font "At New Age Promotions, we offer a wide range of decoration methods designed to …" at bounding box center [678, 304] width 508 height 55
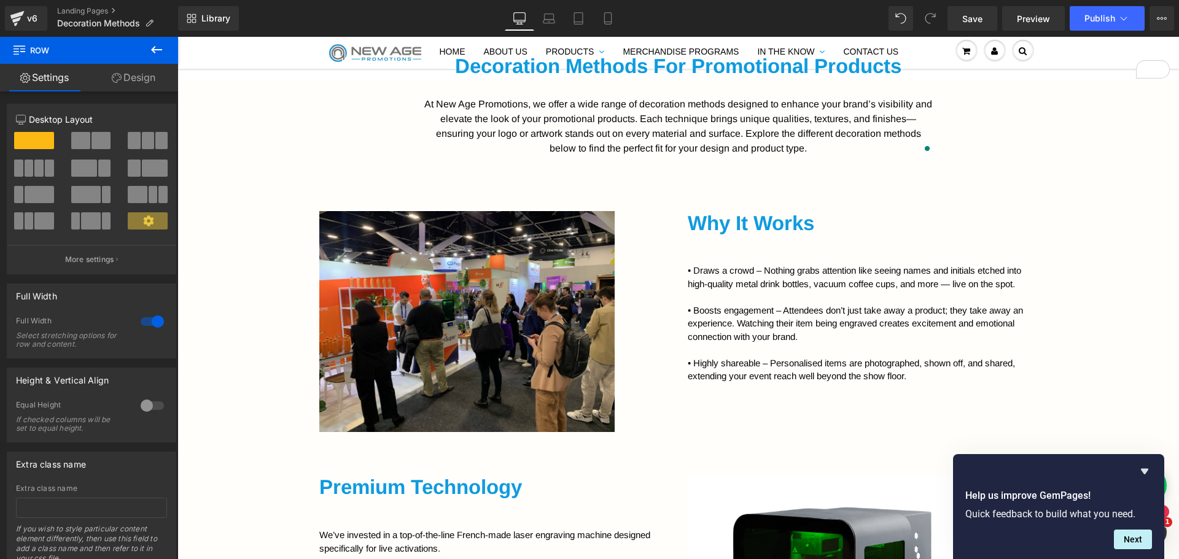
scroll to position [737, 0]
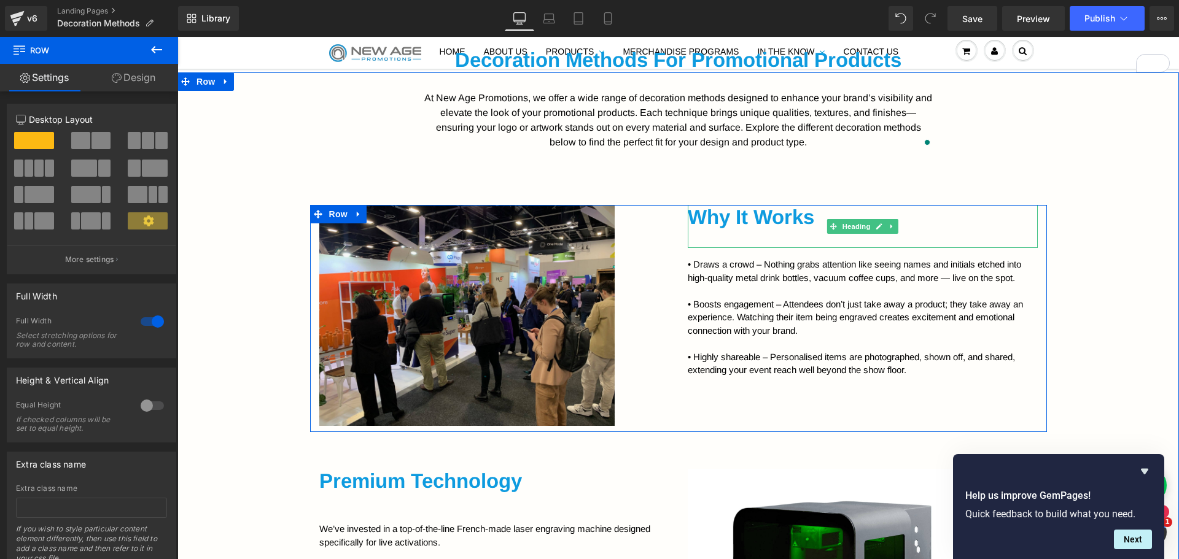
click at [786, 215] on h2 "Why It Works" at bounding box center [863, 217] width 350 height 25
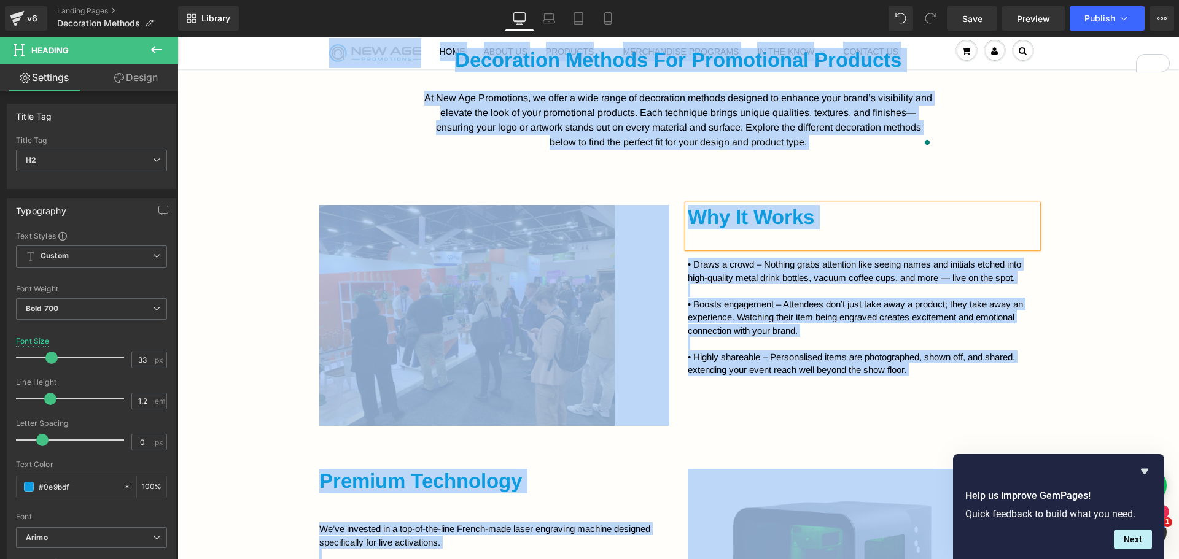
click at [786, 214] on h2 "Why It Works" at bounding box center [863, 217] width 350 height 25
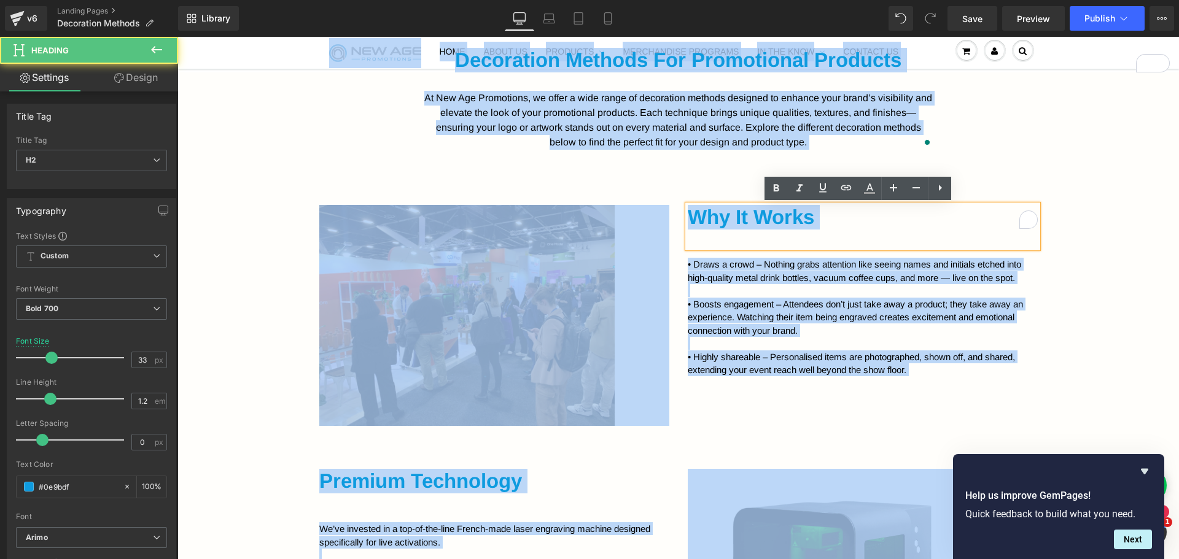
click at [749, 219] on h2 "Why It Works" at bounding box center [863, 217] width 350 height 25
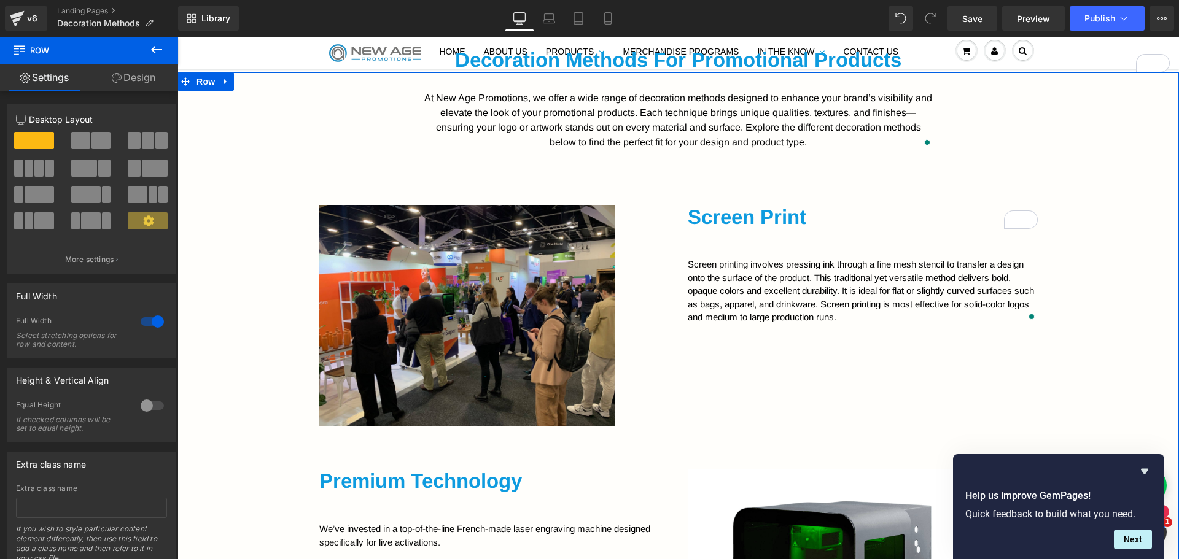
click at [1005, 313] on p "Screen printing involves pressing ink through a fine mesh stencil to transfer a…" at bounding box center [863, 291] width 350 height 66
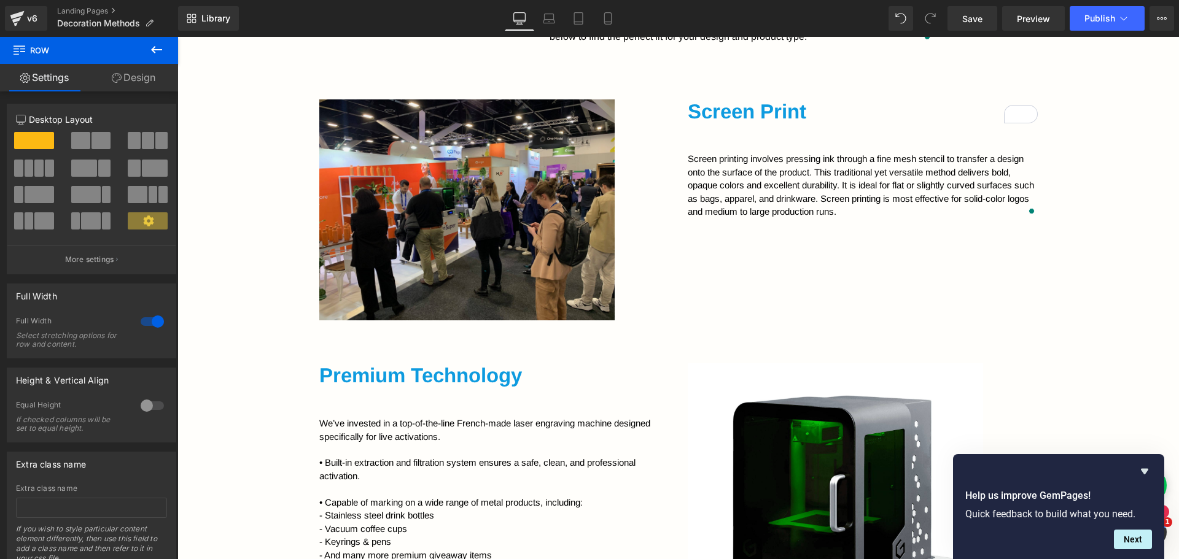
scroll to position [860, 0]
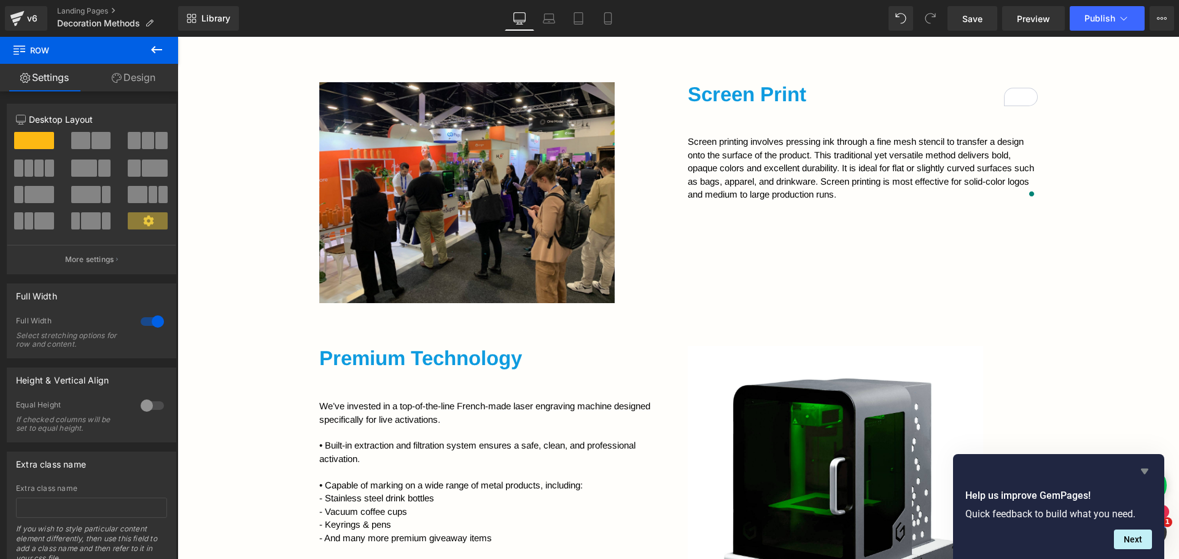
click at [1146, 469] on icon "Hide survey" at bounding box center [1144, 472] width 7 height 6
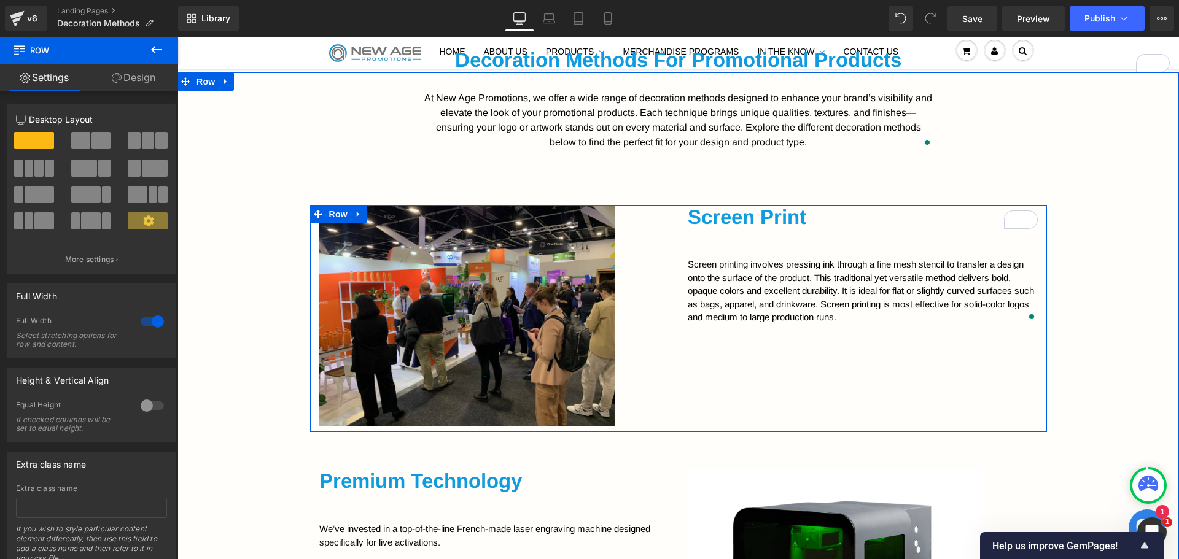
scroll to position [675, 0]
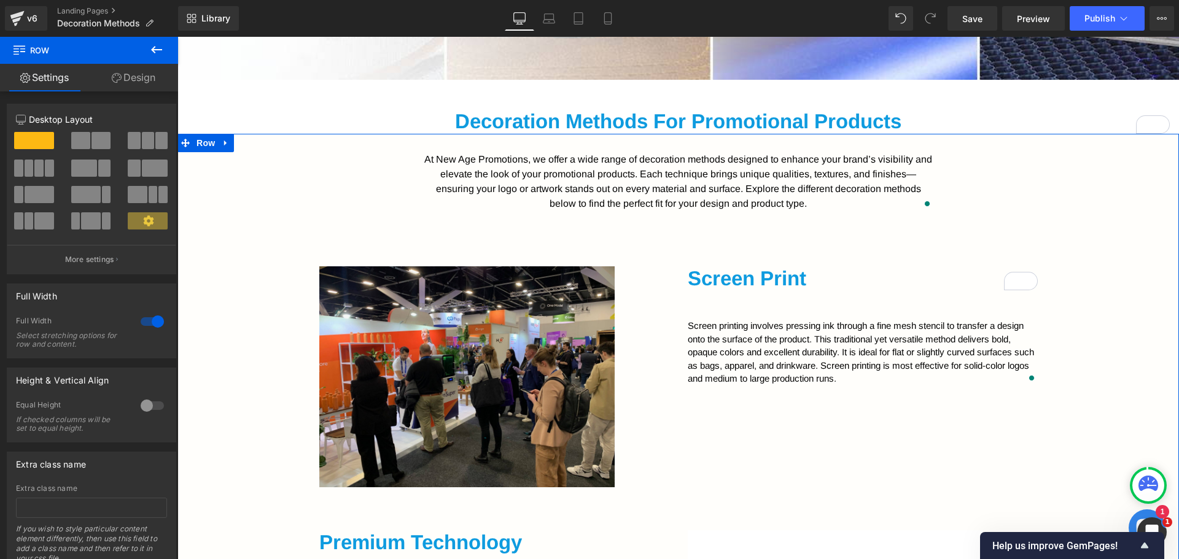
drag, startPoint x: 1057, startPoint y: 379, endPoint x: 1047, endPoint y: 378, distance: 10.5
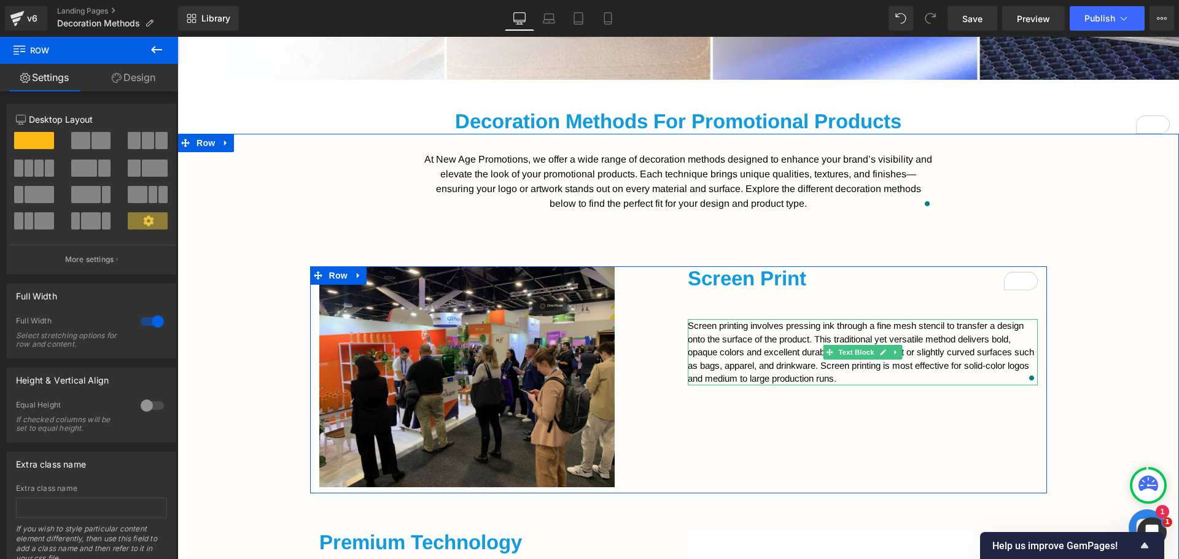
click at [997, 360] on p "Screen printing involves pressing ink through a fine mesh stencil to transfer a…" at bounding box center [863, 352] width 350 height 66
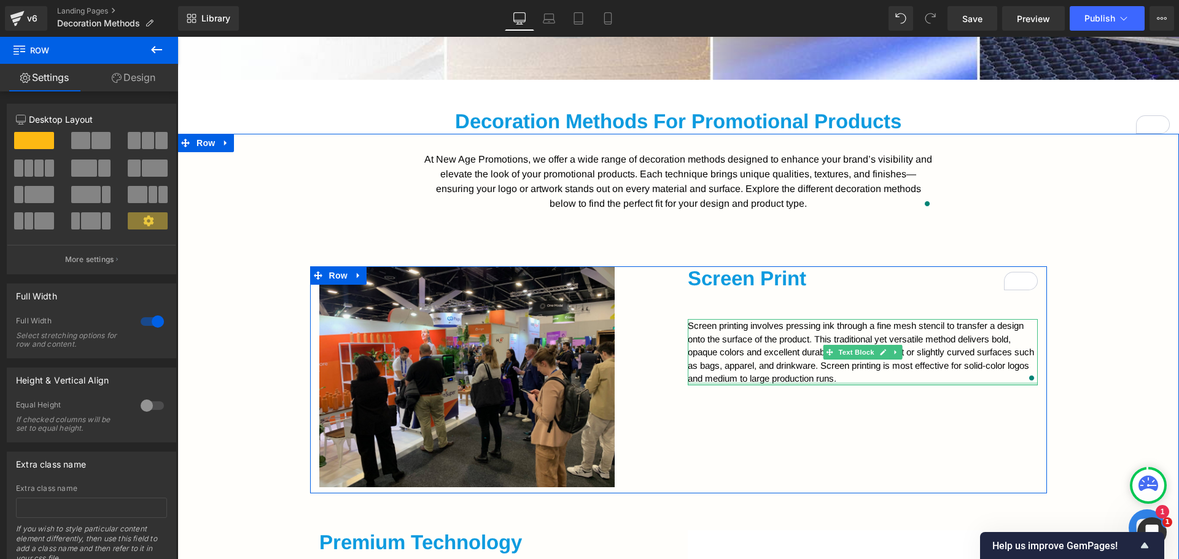
click at [986, 381] on p "Screen printing involves pressing ink through a fine mesh stencil to transfer a…" at bounding box center [863, 352] width 350 height 66
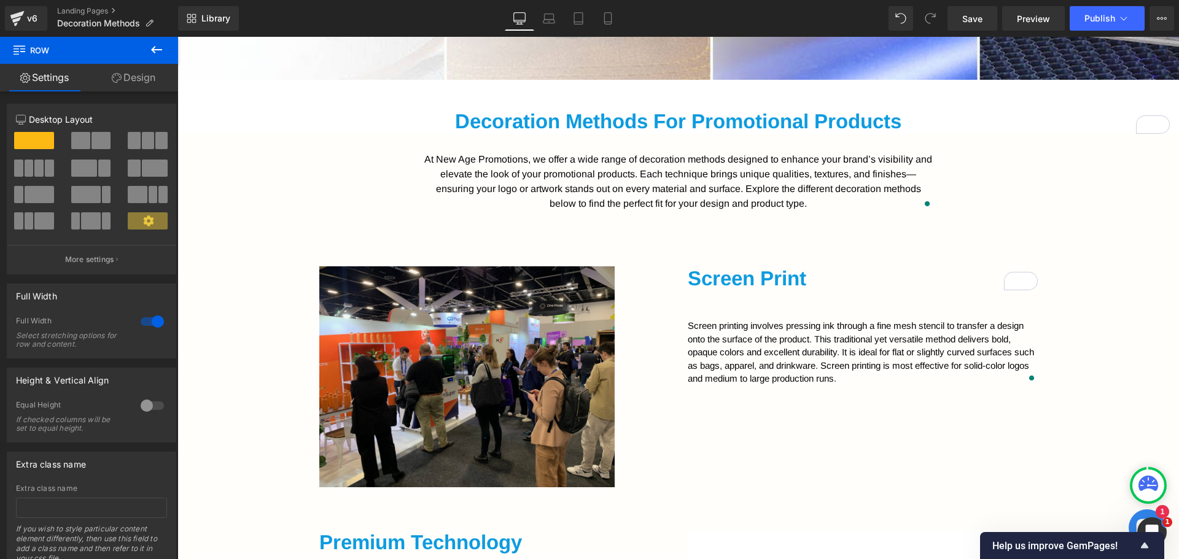
scroll to position [798, 0]
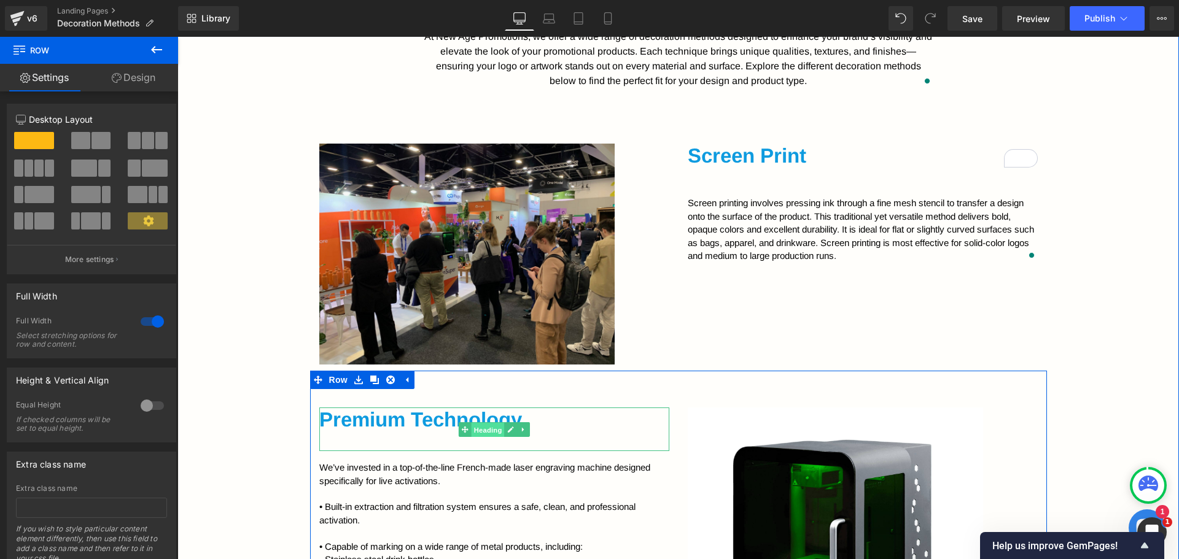
click at [496, 423] on span "Heading" at bounding box center [487, 430] width 33 height 15
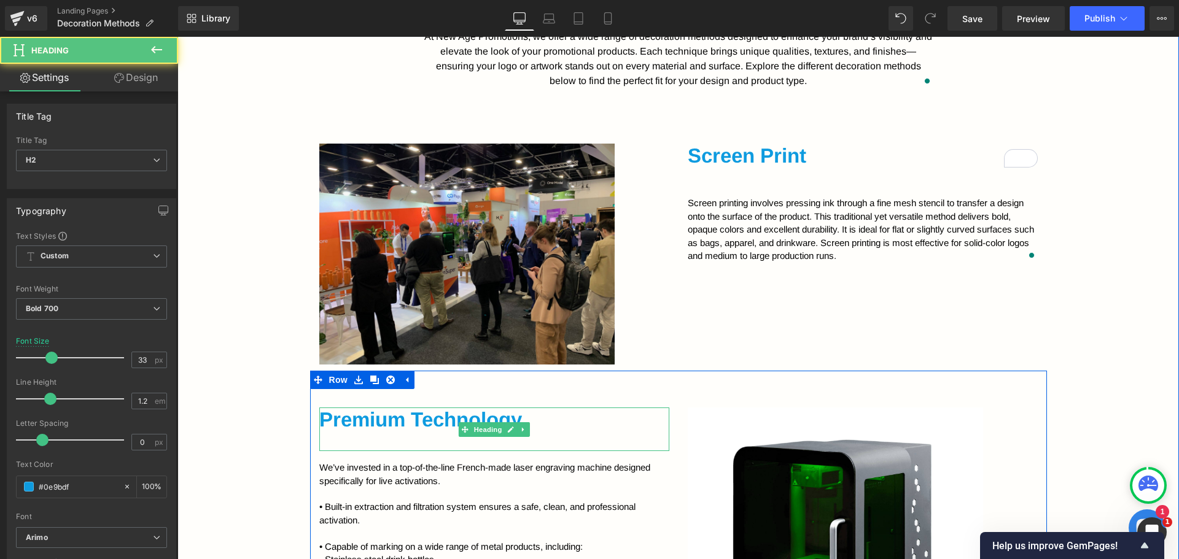
click at [433, 423] on h2 "Premium Technology" at bounding box center [494, 420] width 350 height 25
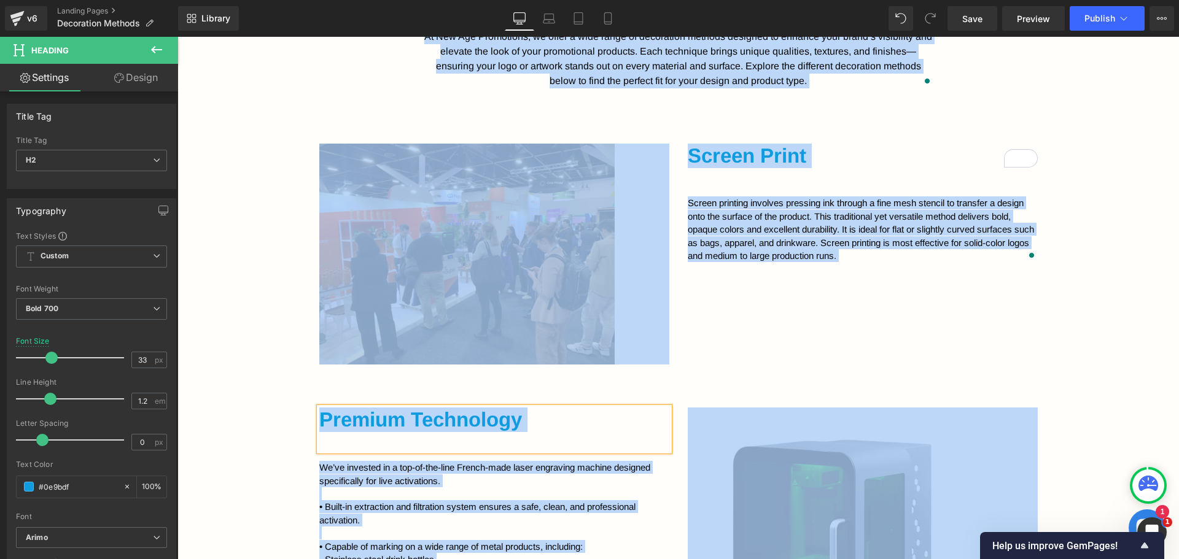
click at [432, 424] on h2 "Premium Technology" at bounding box center [494, 420] width 350 height 25
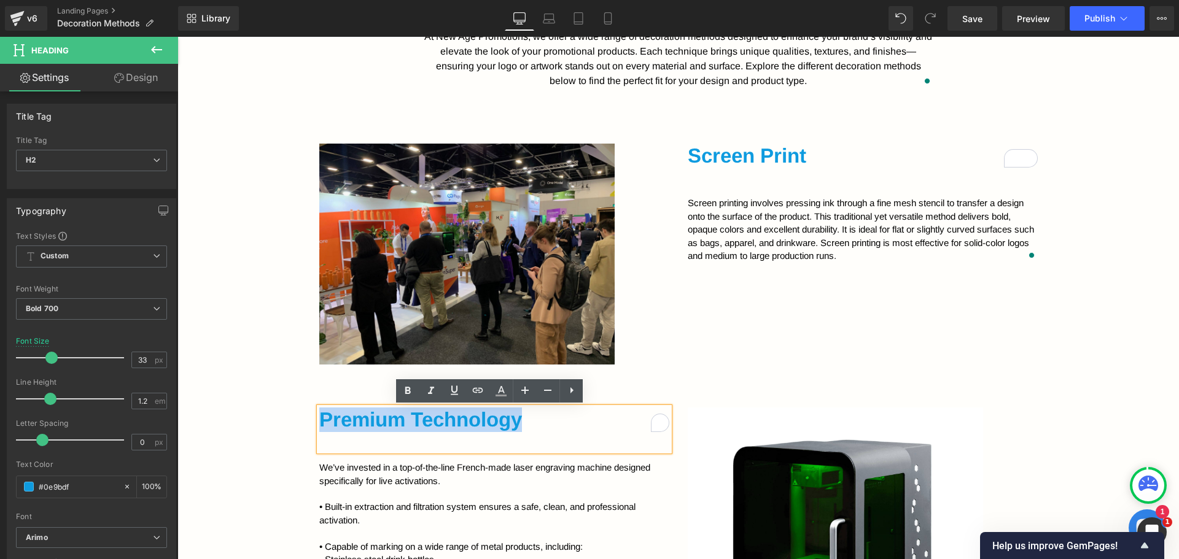
drag, startPoint x: 516, startPoint y: 424, endPoint x: 287, endPoint y: 422, distance: 229.1
